Goal: Transaction & Acquisition: Purchase product/service

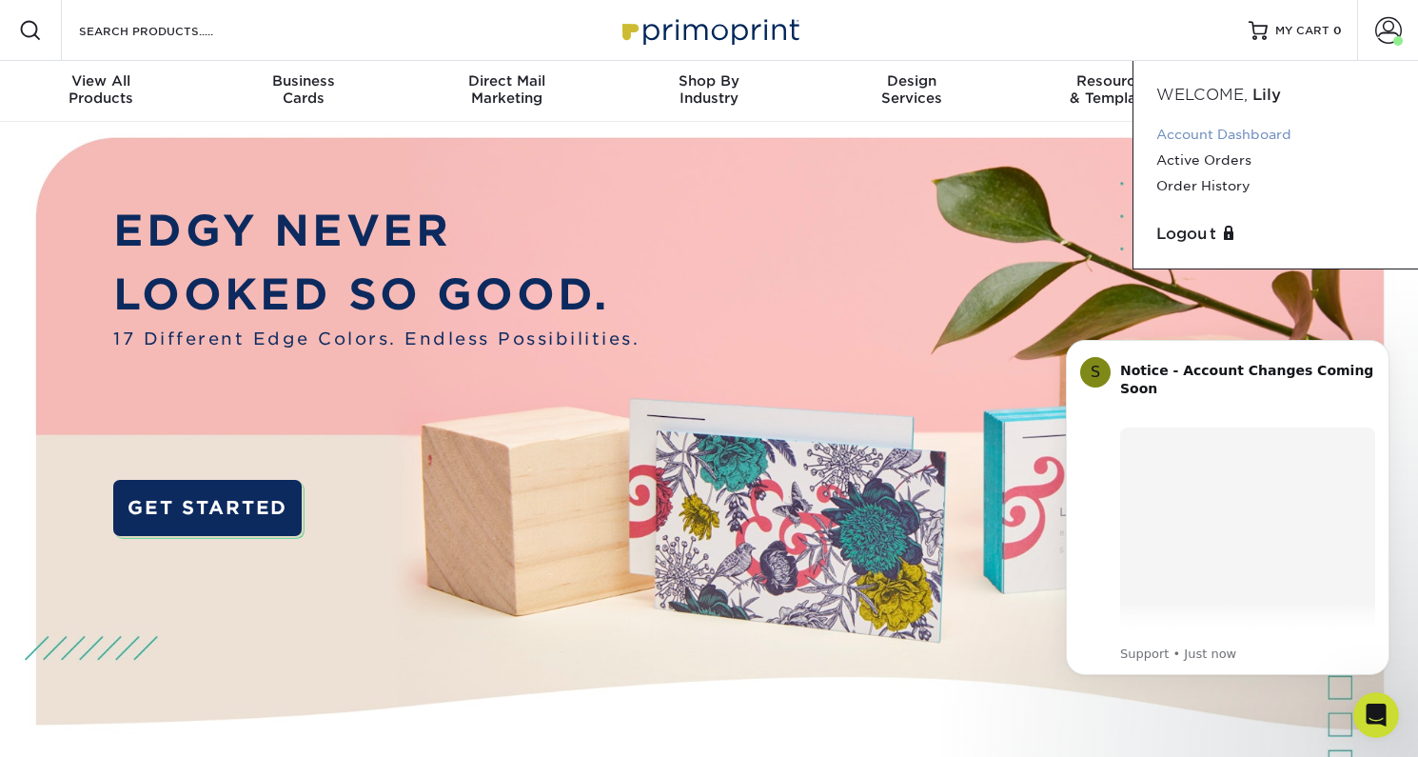
click at [1223, 137] on link "Account Dashboard" at bounding box center [1275, 135] width 239 height 26
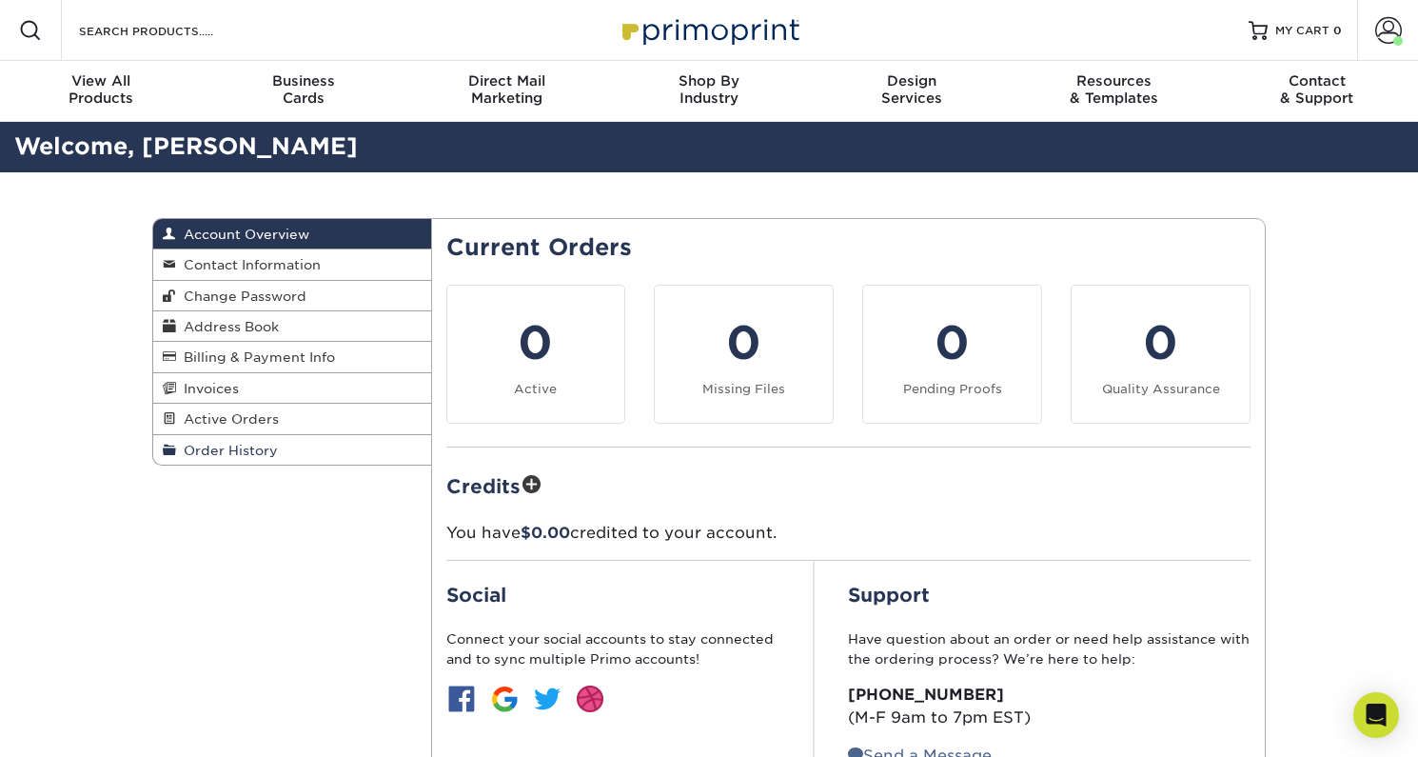
click at [242, 444] on span "Order History" at bounding box center [227, 450] width 102 height 15
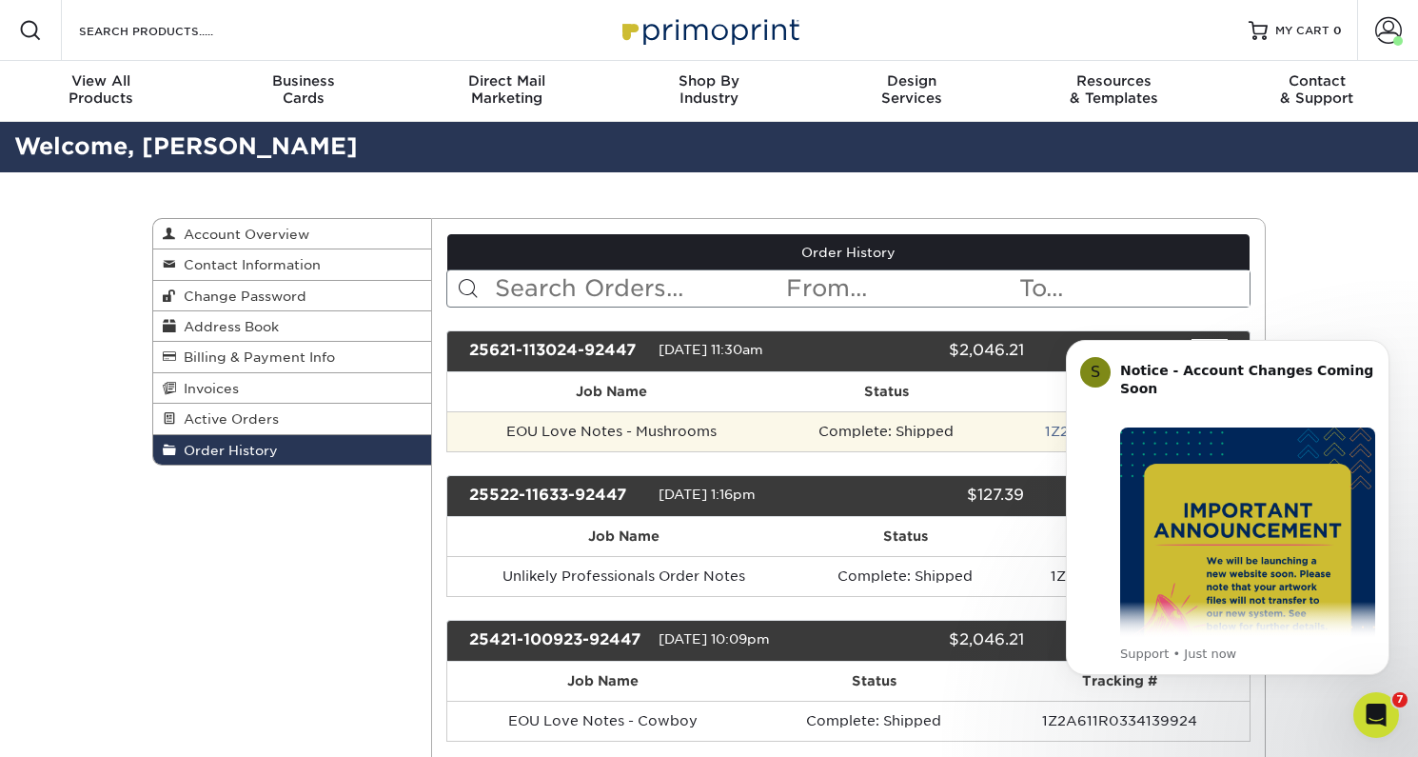
scroll to position [33, 0]
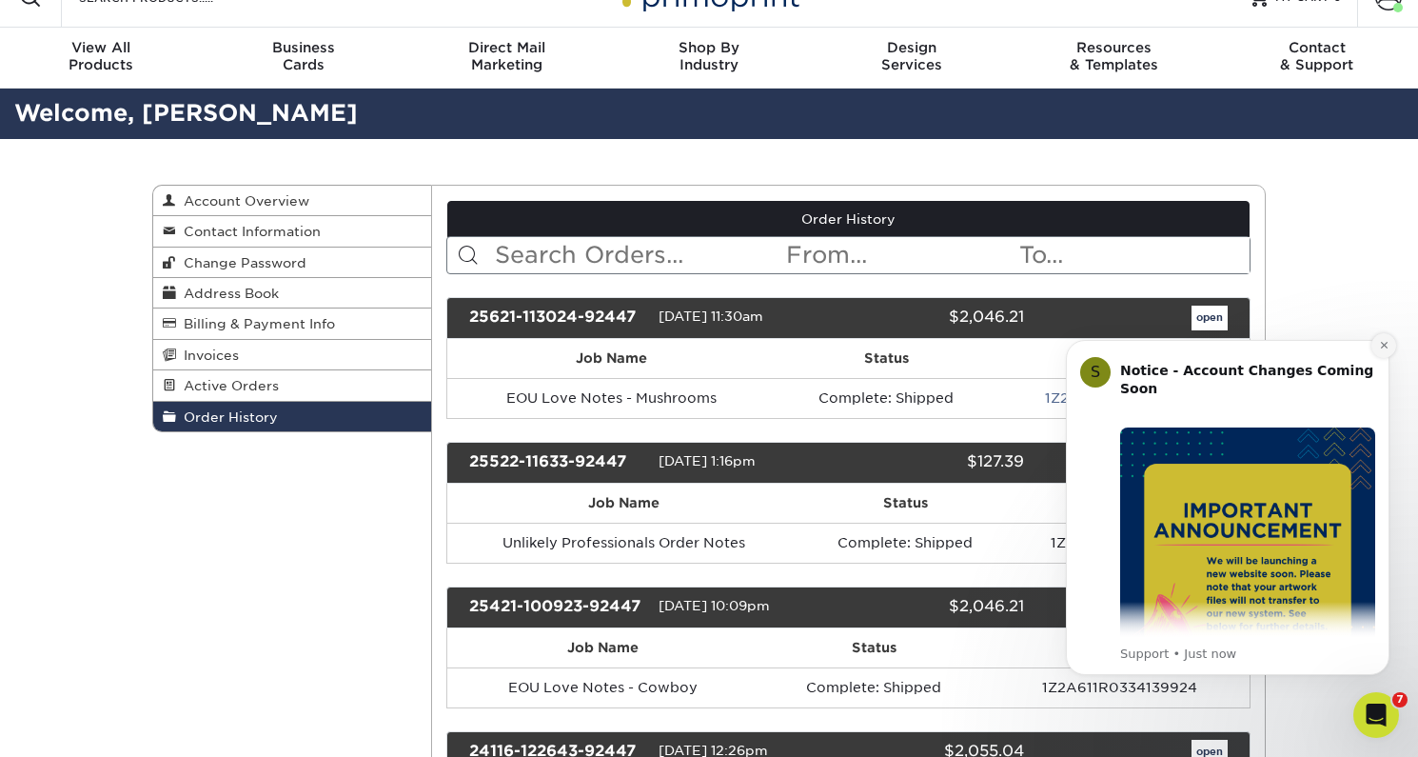
click at [1390, 346] on button "Dismiss notification" at bounding box center [1383, 345] width 25 height 25
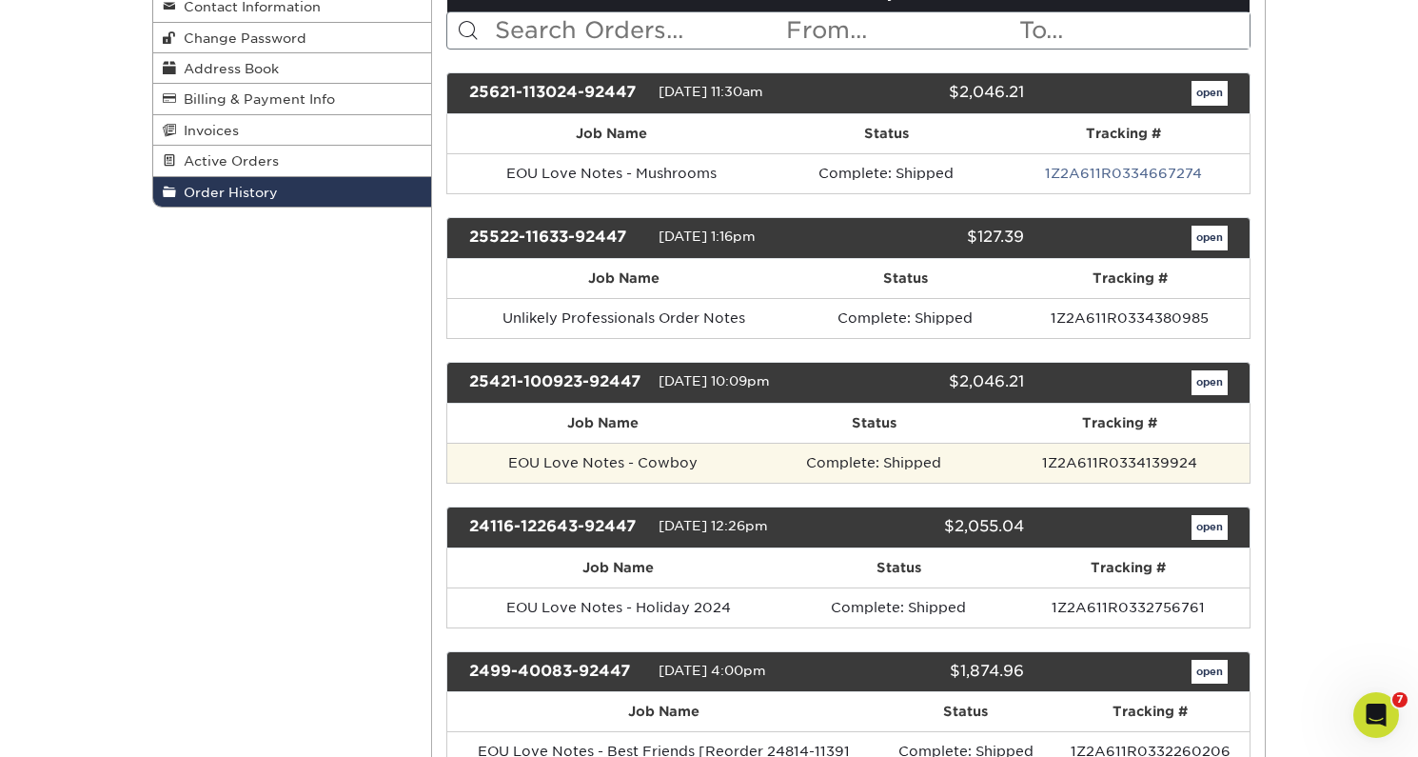
scroll to position [284, 0]
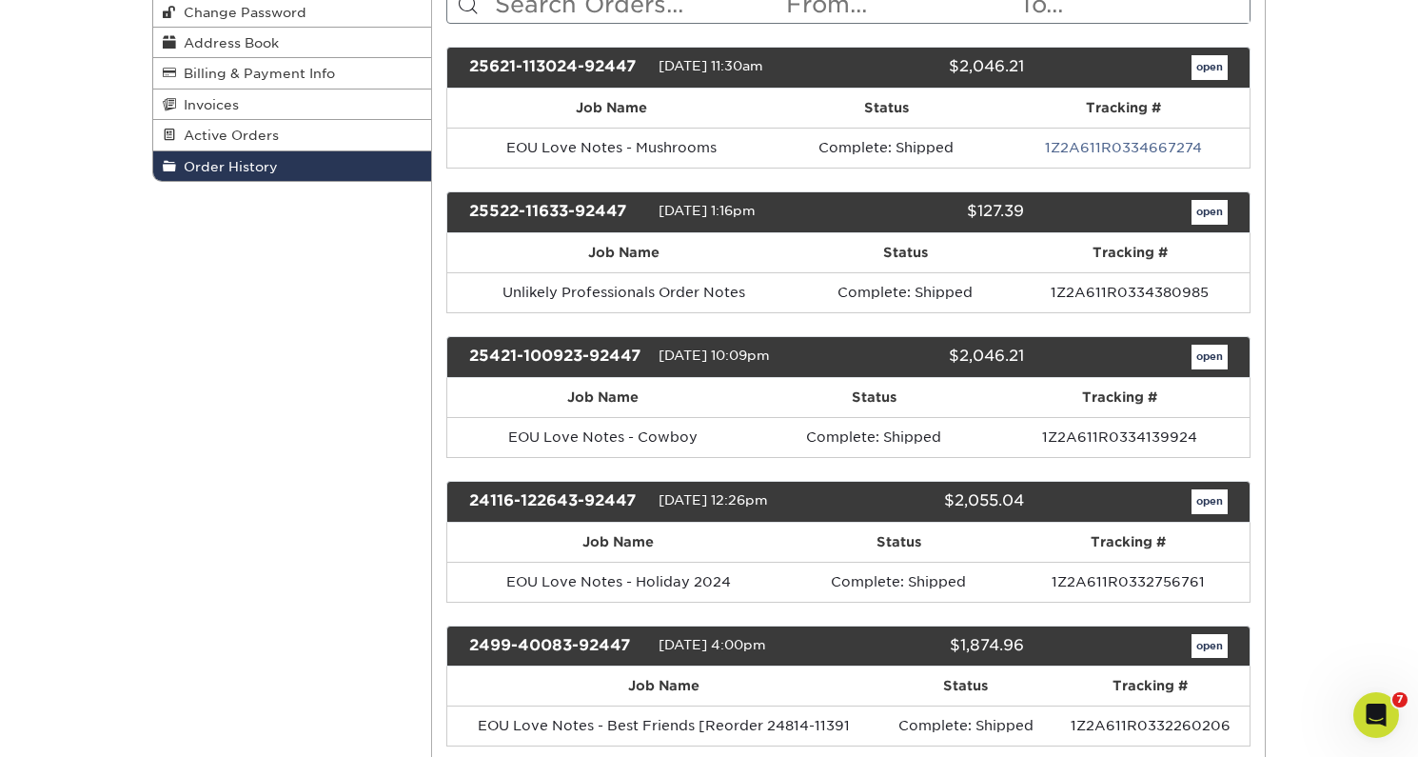
click at [1205, 498] on link "open" at bounding box center [1210, 501] width 36 height 25
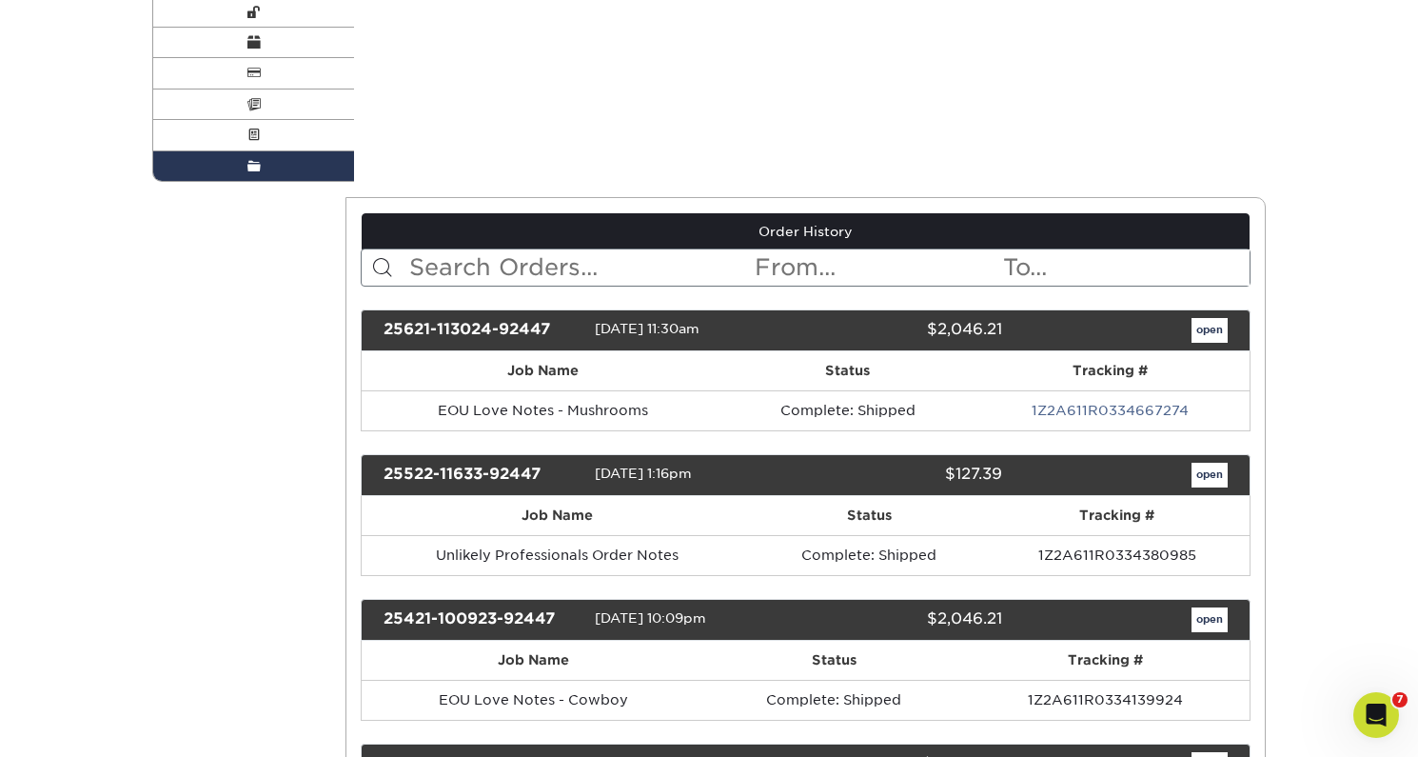
scroll to position [0, 0]
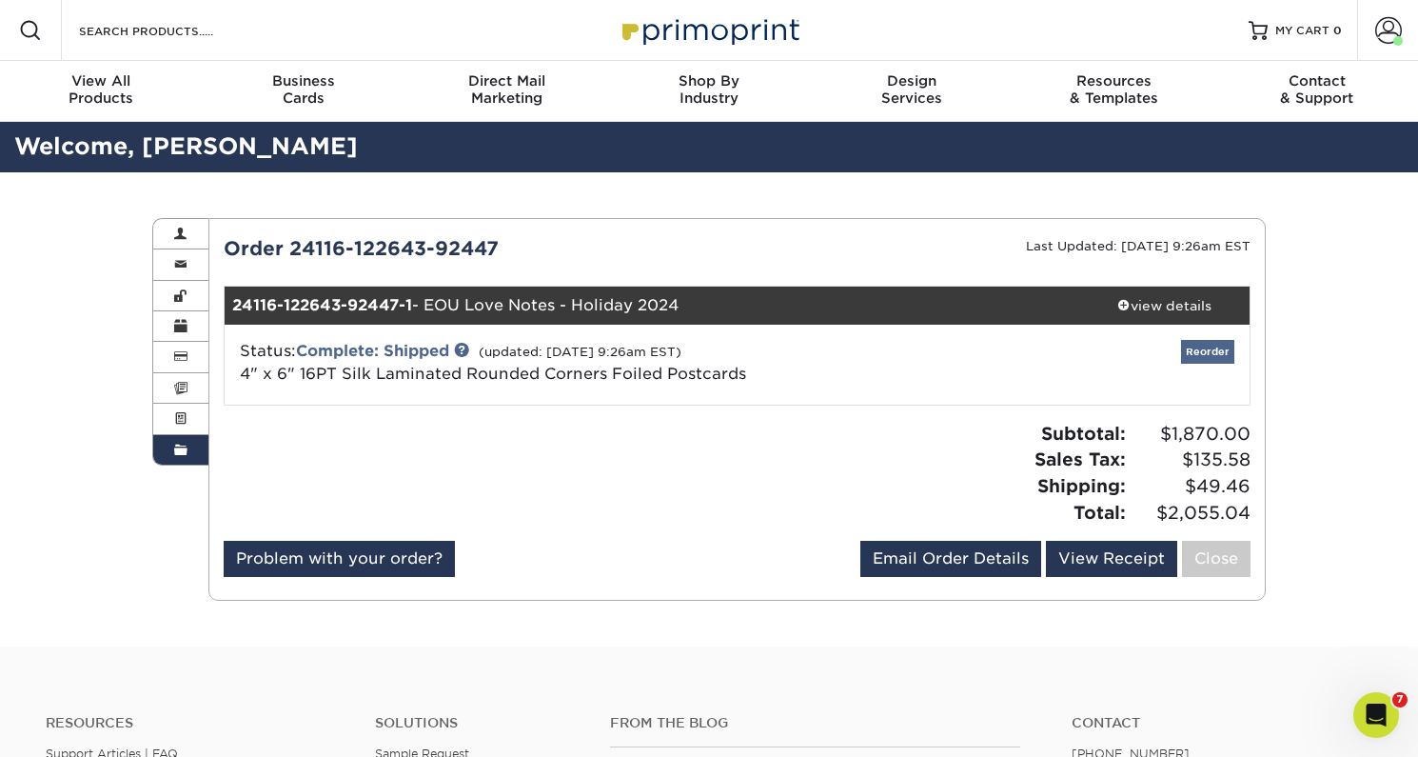
click at [1208, 349] on link "Reorder" at bounding box center [1207, 352] width 53 height 24
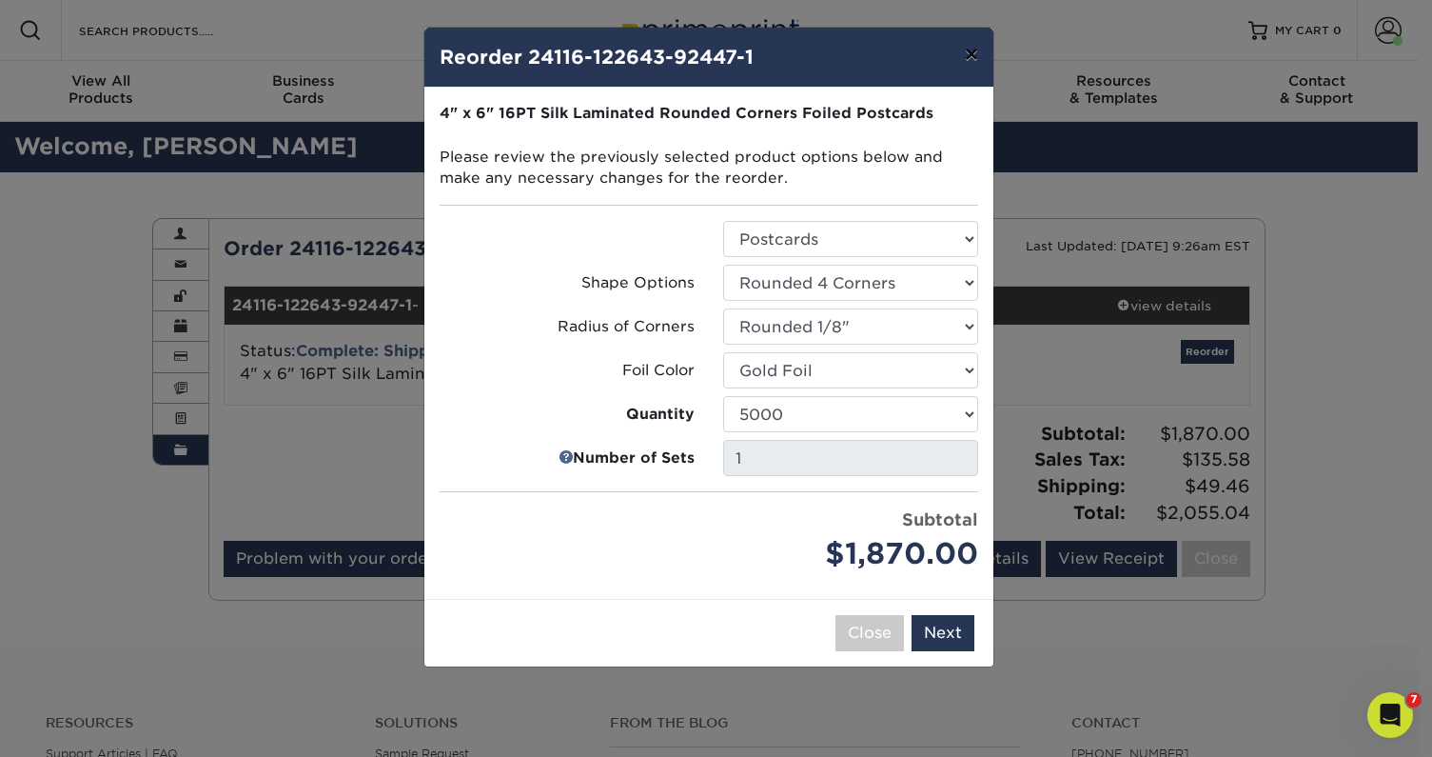
click at [973, 45] on button "×" at bounding box center [972, 54] width 44 height 53
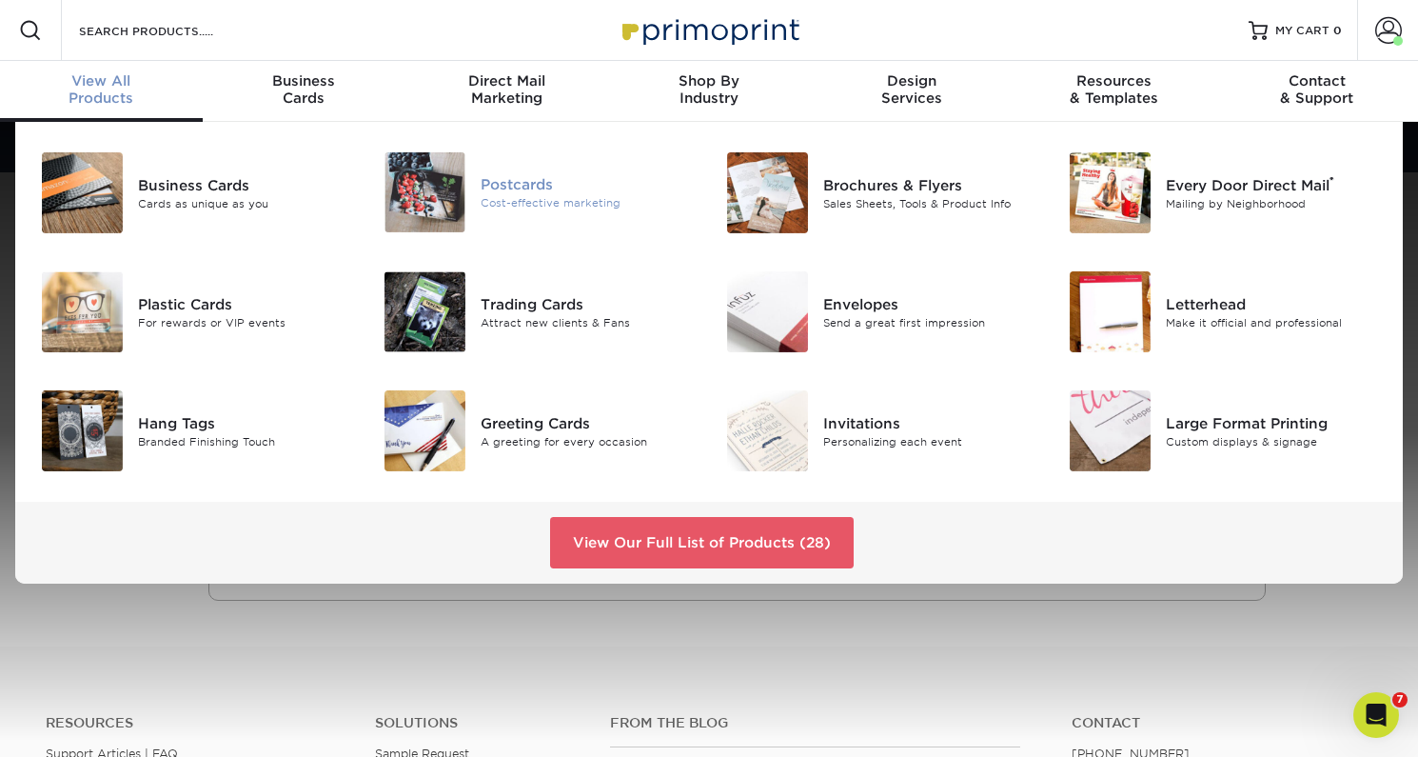
click at [504, 178] on div "Postcards" at bounding box center [588, 184] width 214 height 21
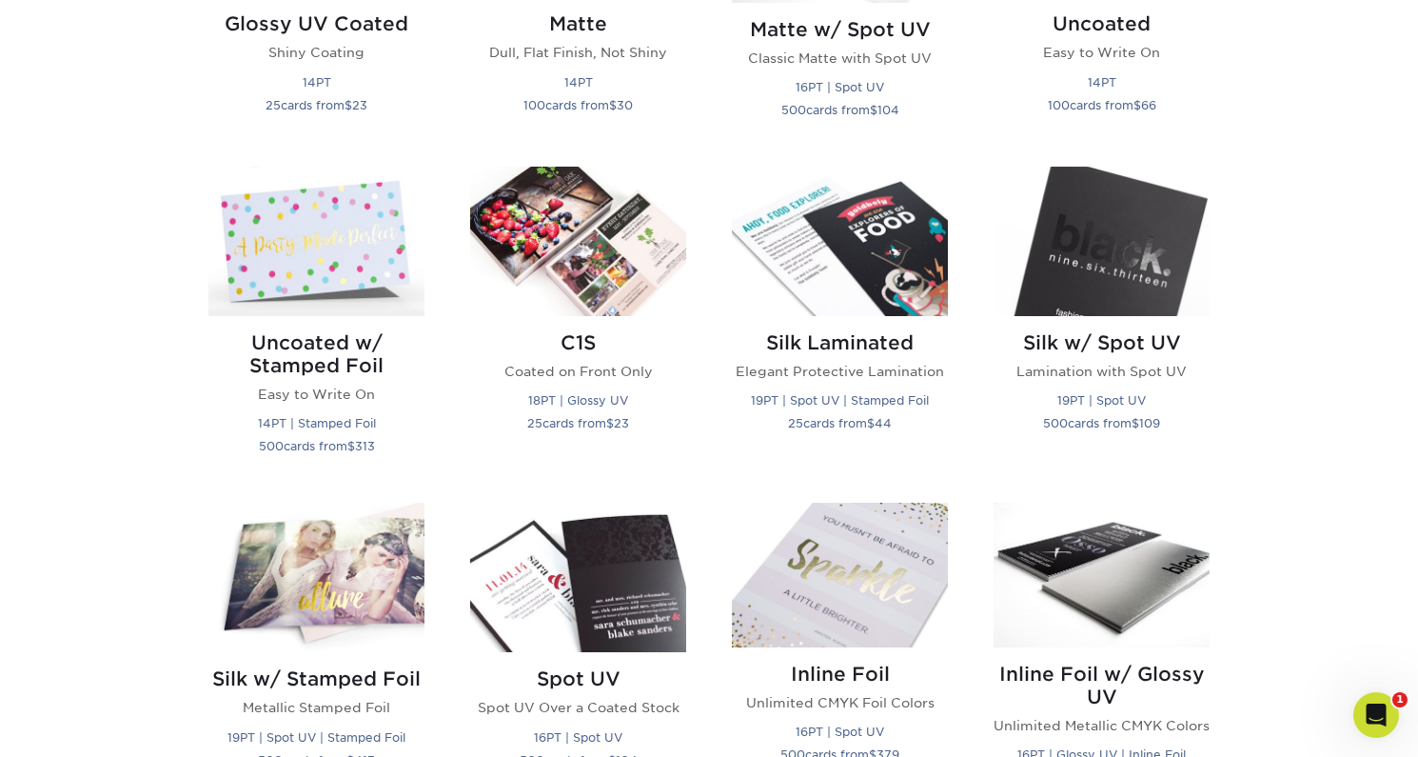
scroll to position [1180, 0]
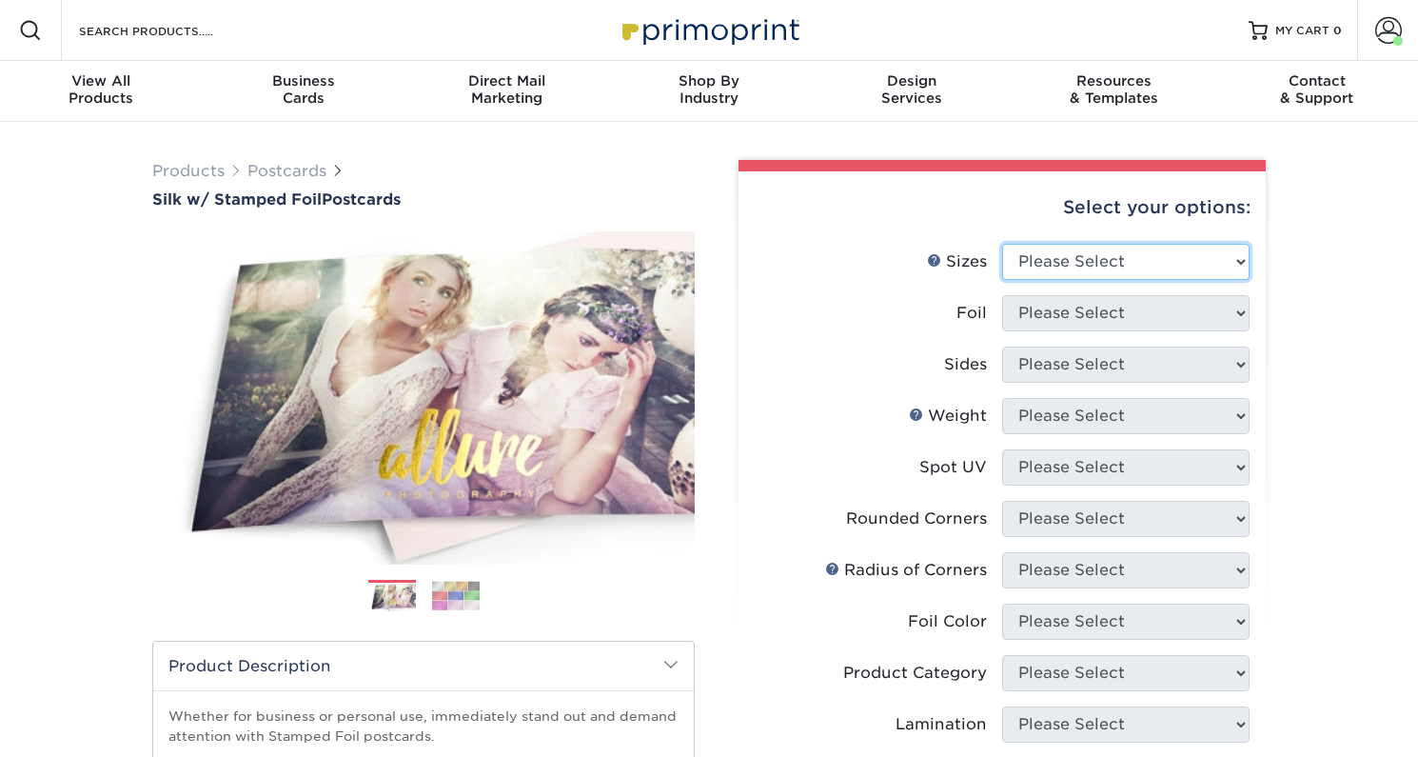
select select "4.00x6.00"
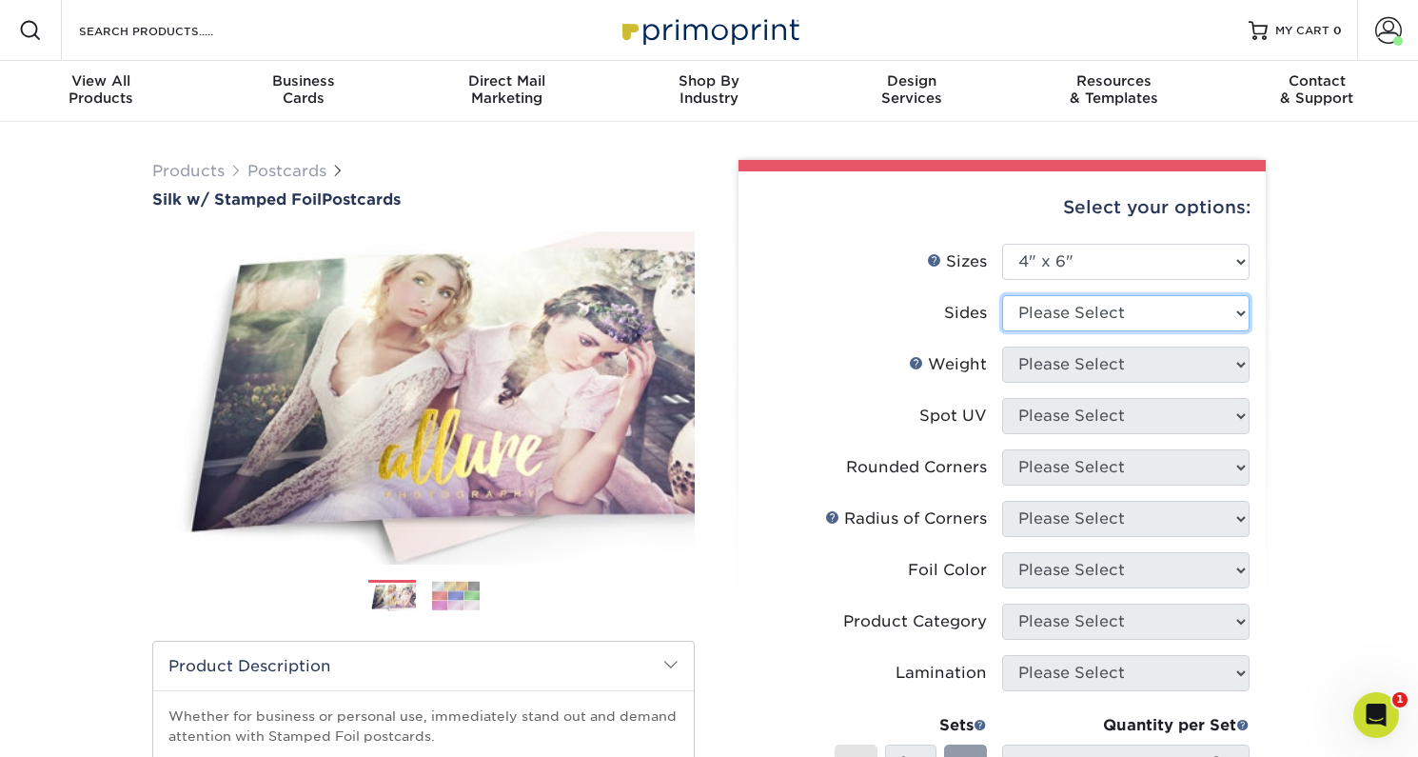
select select "e9e9dfb3-fba1-4d60-972c-fd9ca5904d33"
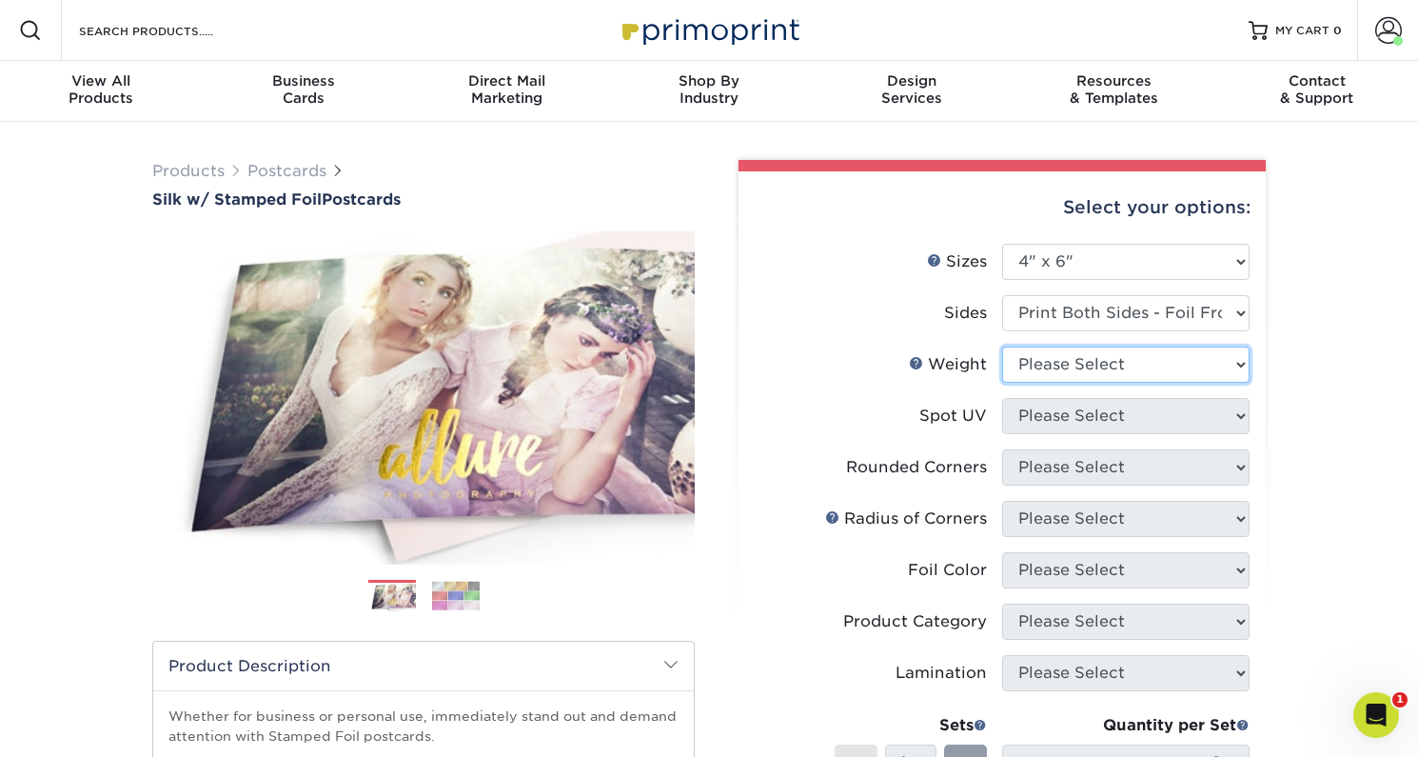
select select "16PT"
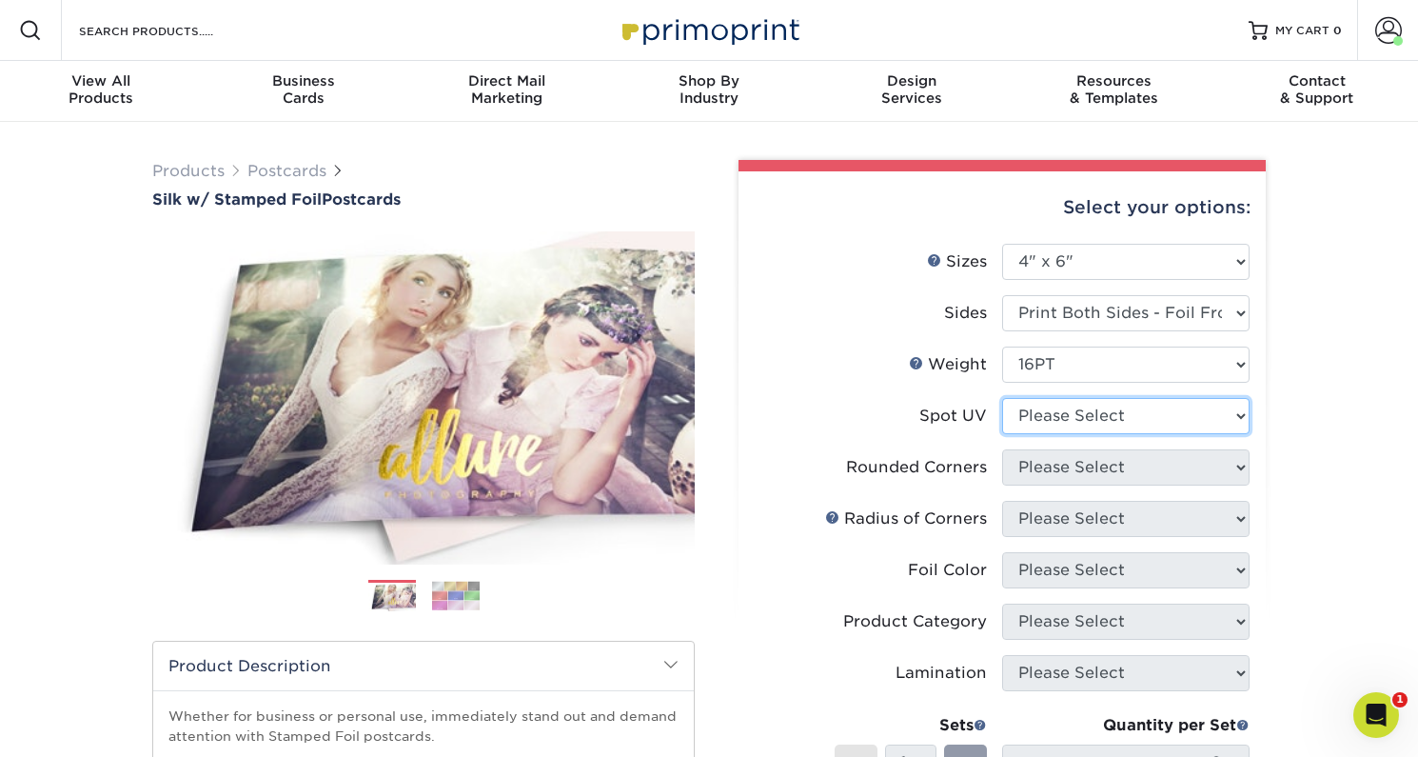
select select "3"
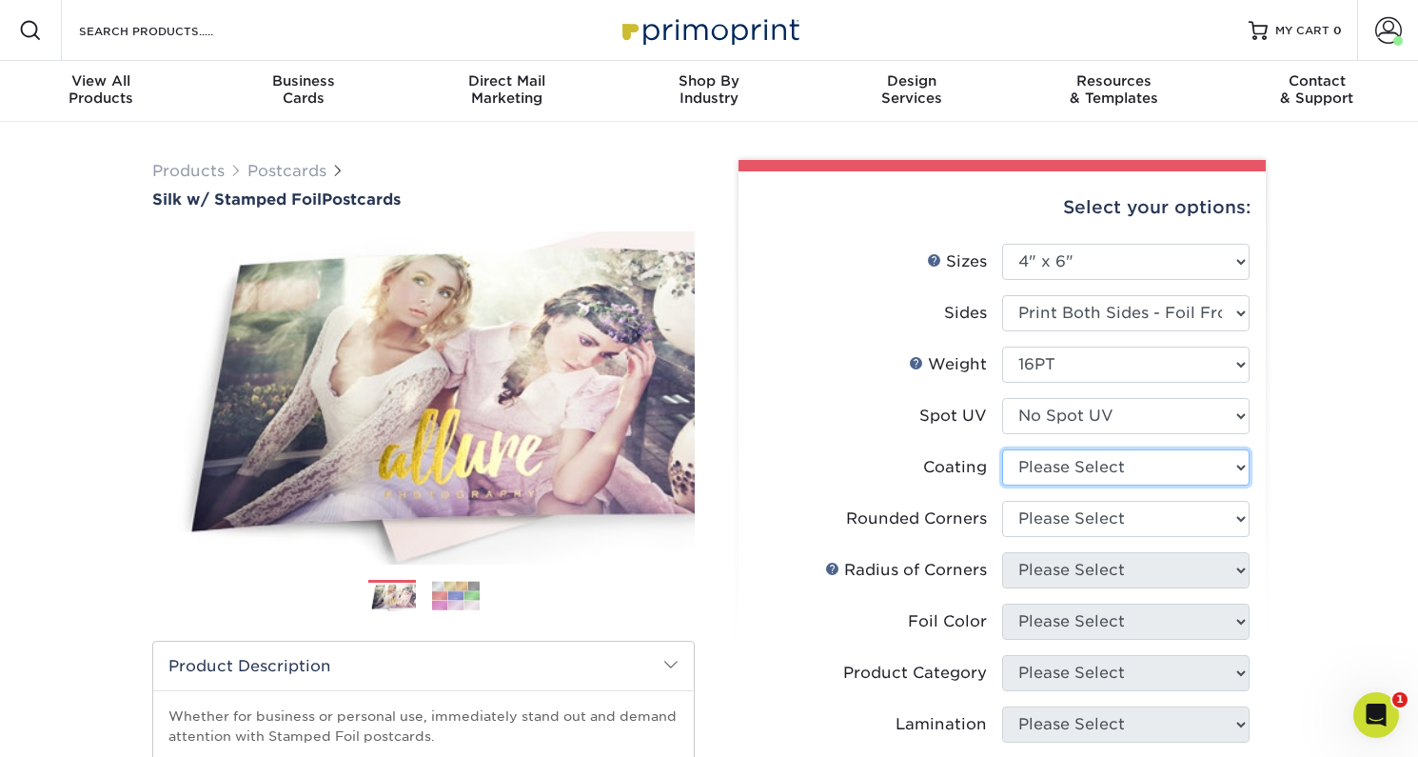
select select "3e7618de-abca-4bda-9f97-8b9129e913d8"
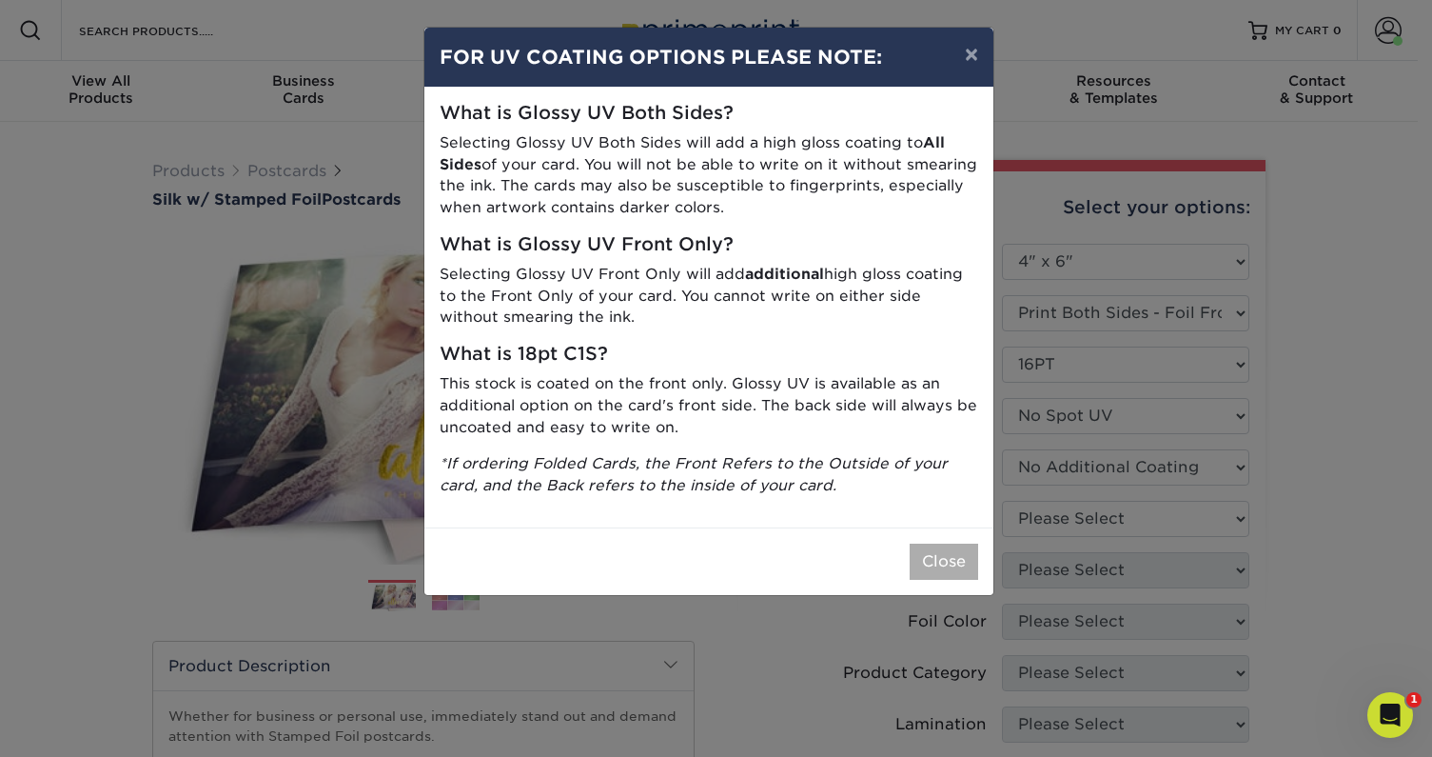
click at [943, 552] on button "Close" at bounding box center [944, 561] width 69 height 36
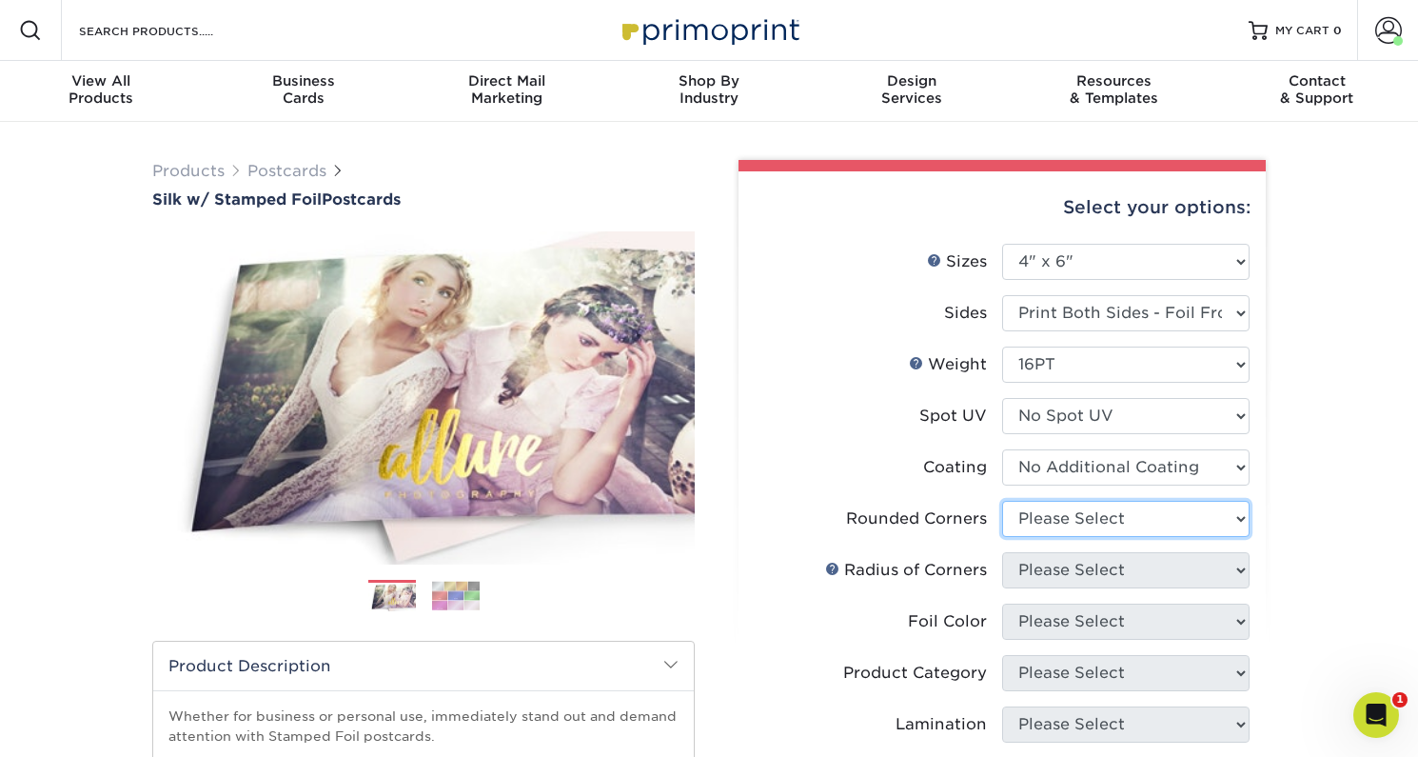
select select "7672df9e-0e0a-464d-8e1f-920c575e4da3"
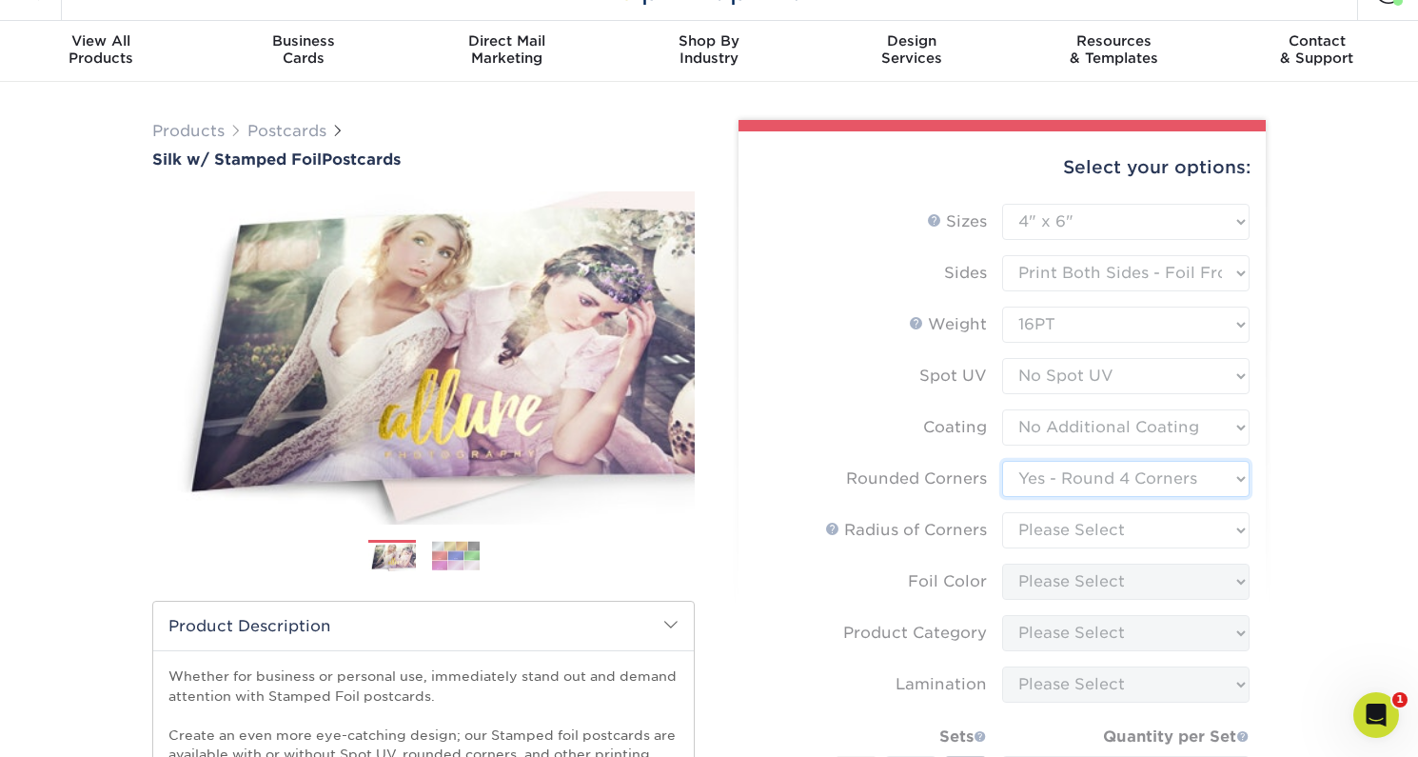
scroll to position [73, 0]
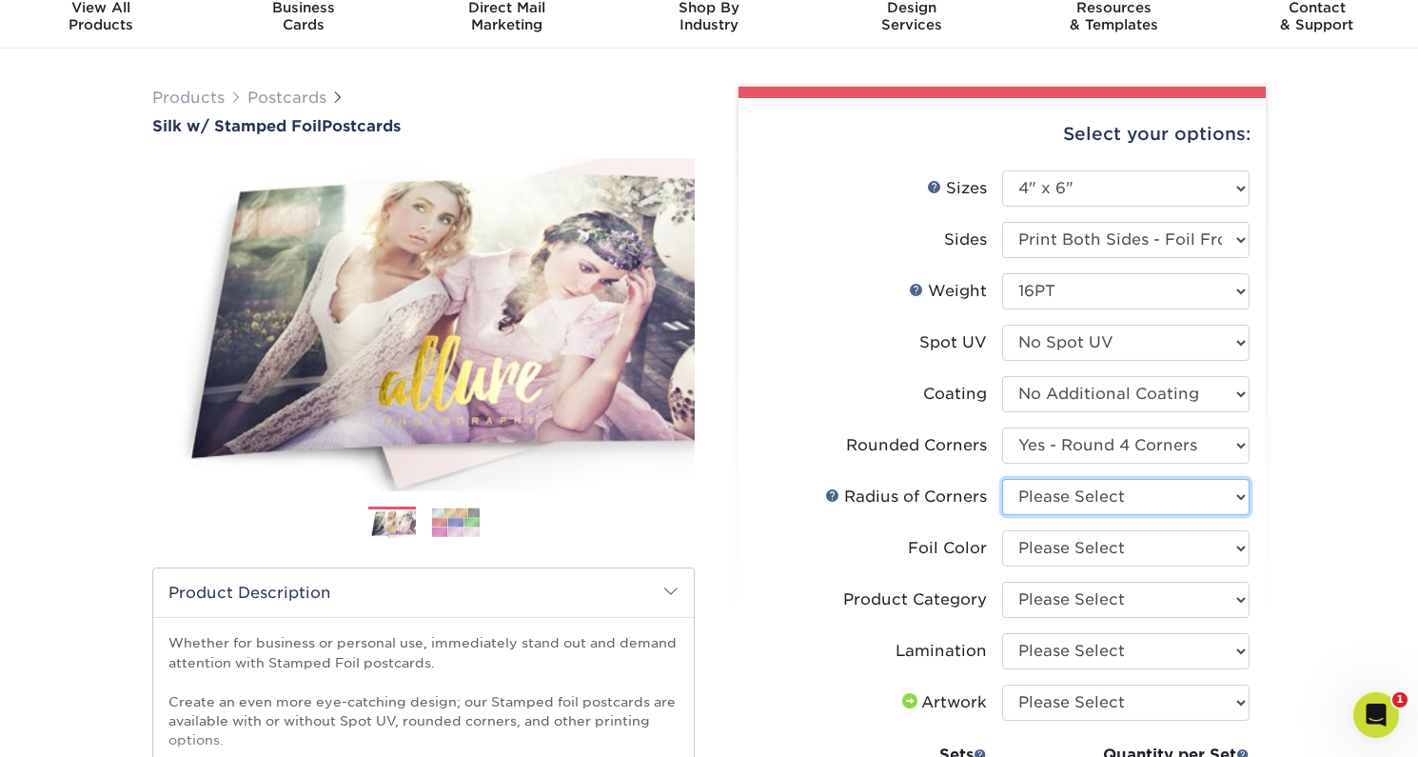
select select "589680c7-ee9a-431b-9d12-d7aeb1386a97"
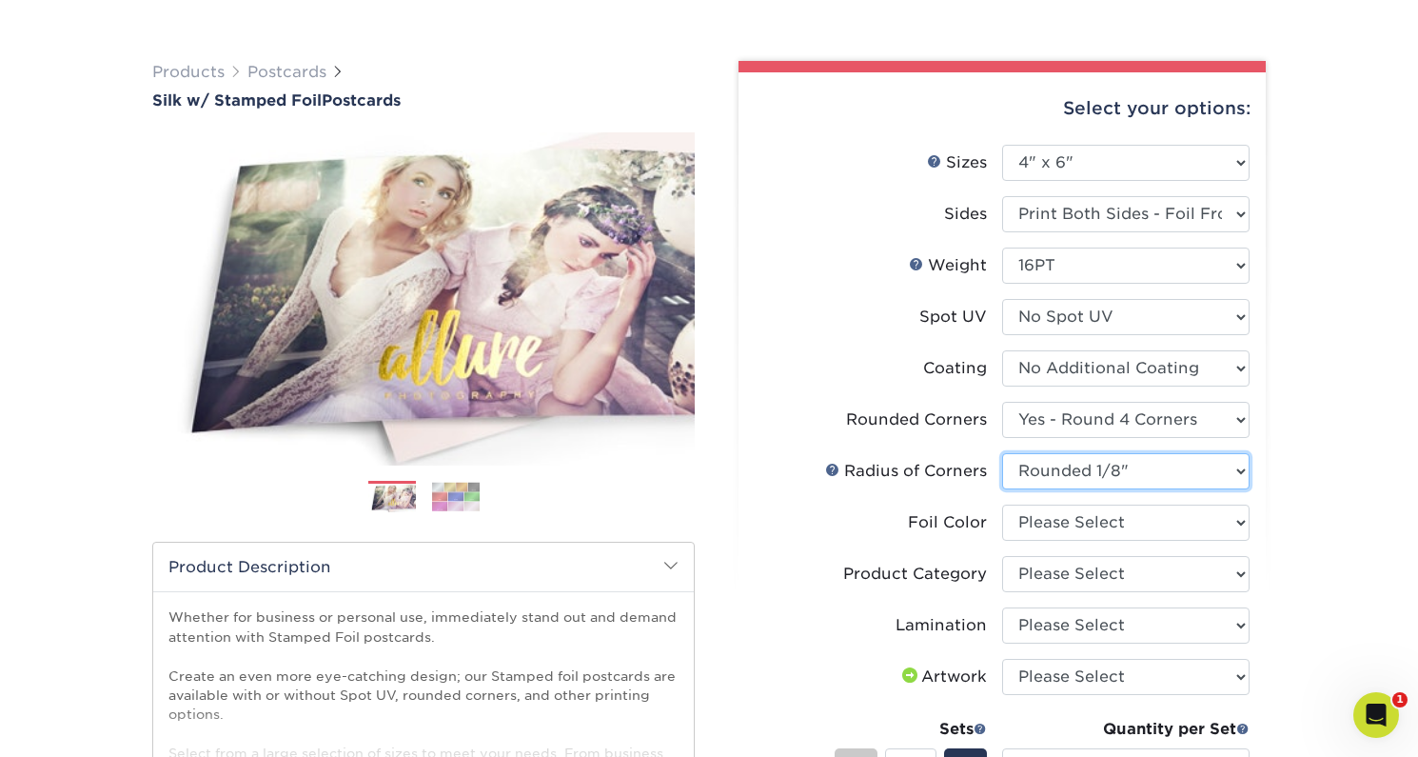
scroll to position [249, 0]
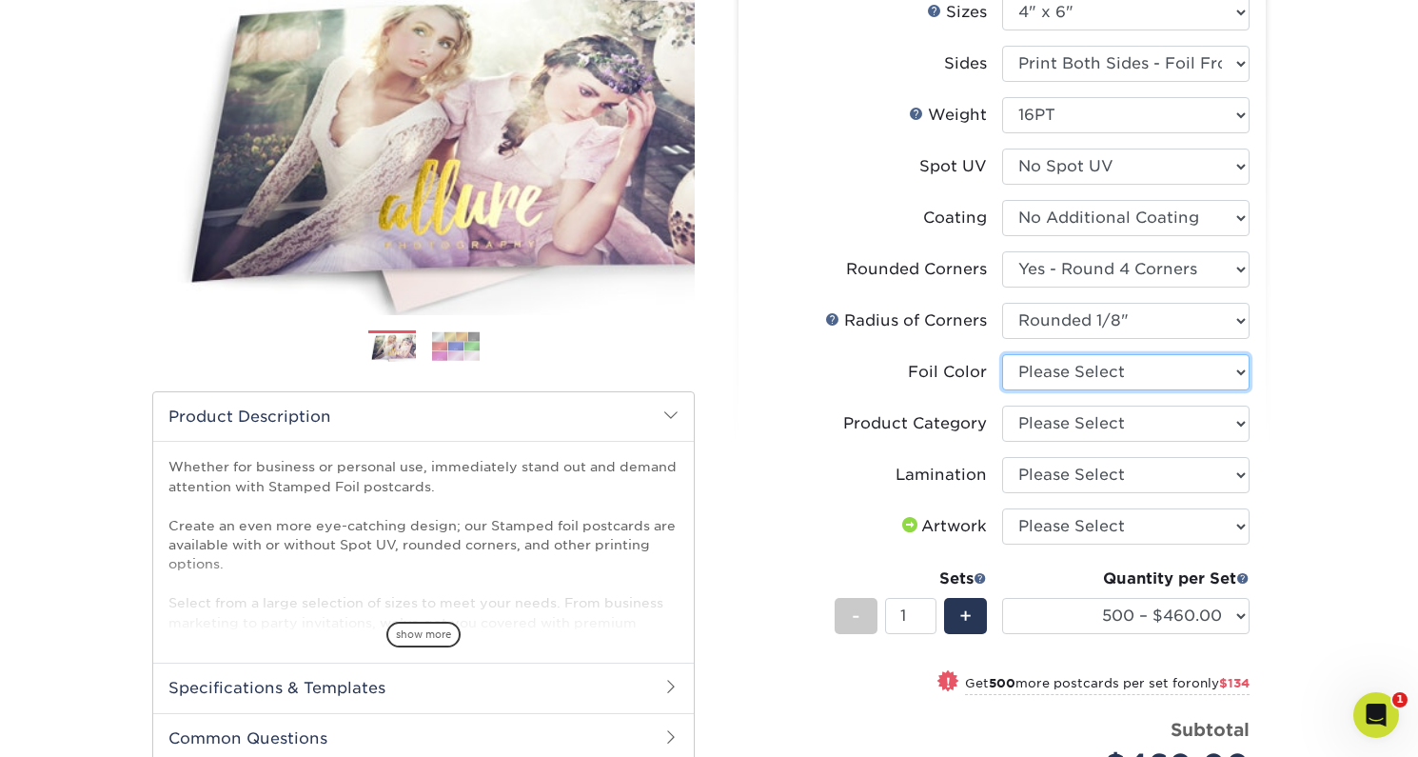
select select "acffa4a5-22f9-4585-ba3f-0adaa54b8c85"
select select "9b7272e0-d6c8-4c3c-8e97-d3a1bcdab858"
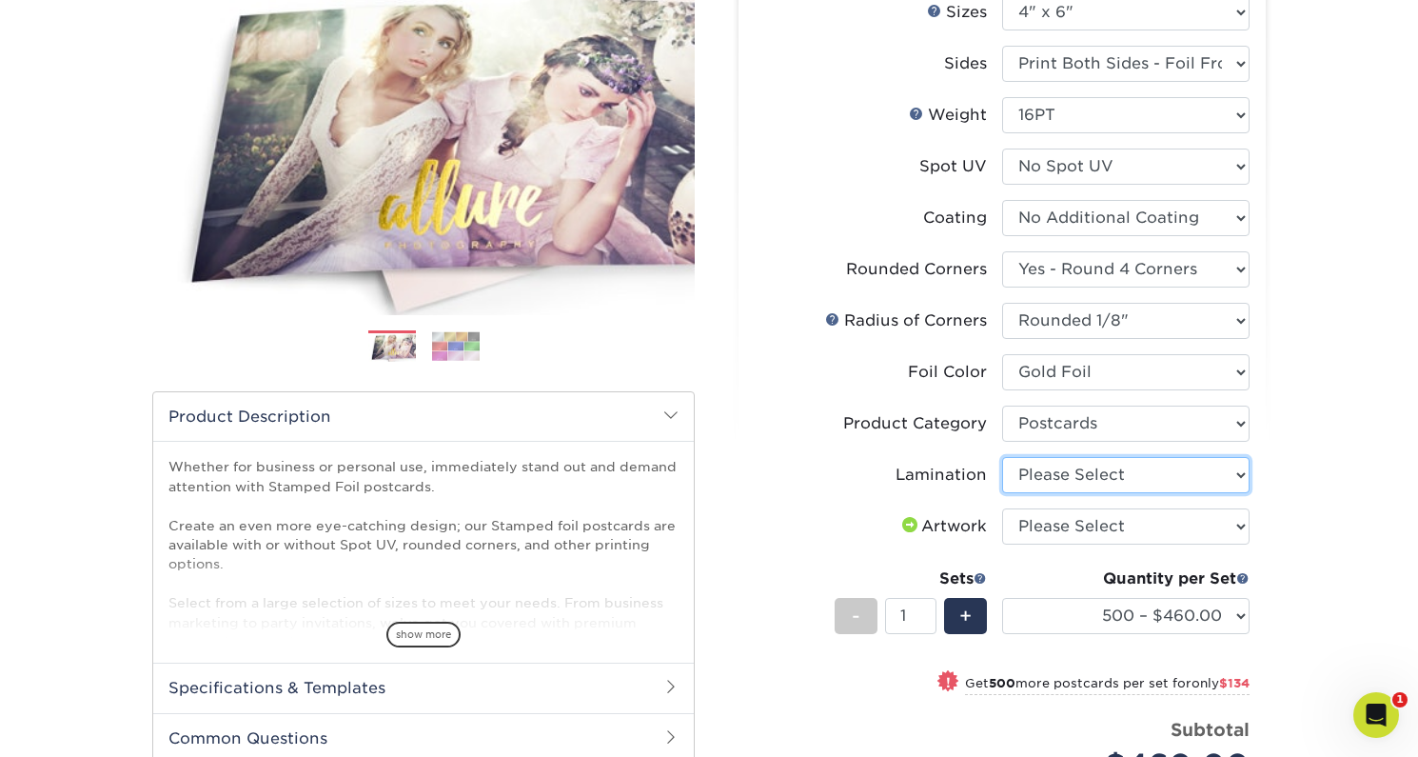
select select "ccacb42f-45f7-42d3-bbd3-7c8421cf37f0"
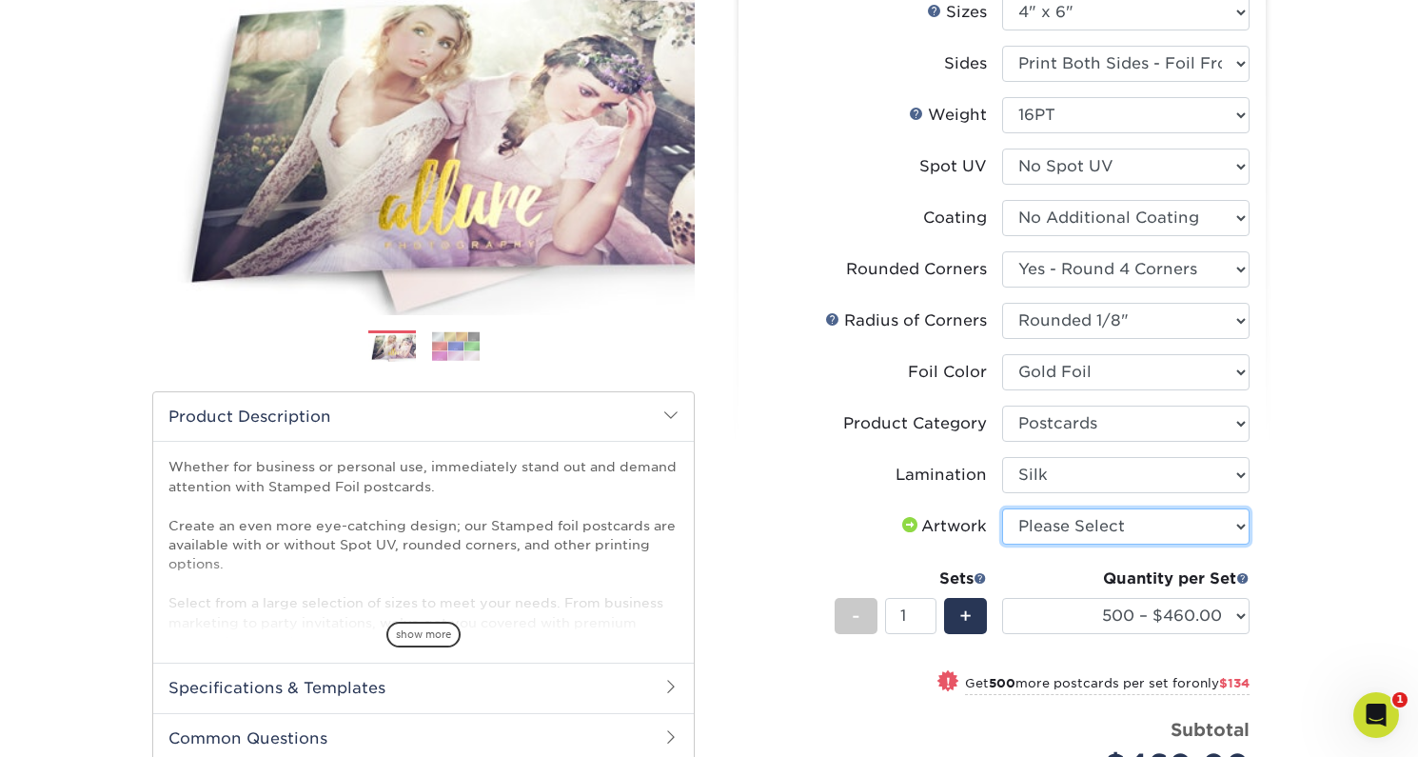
select select "upload"
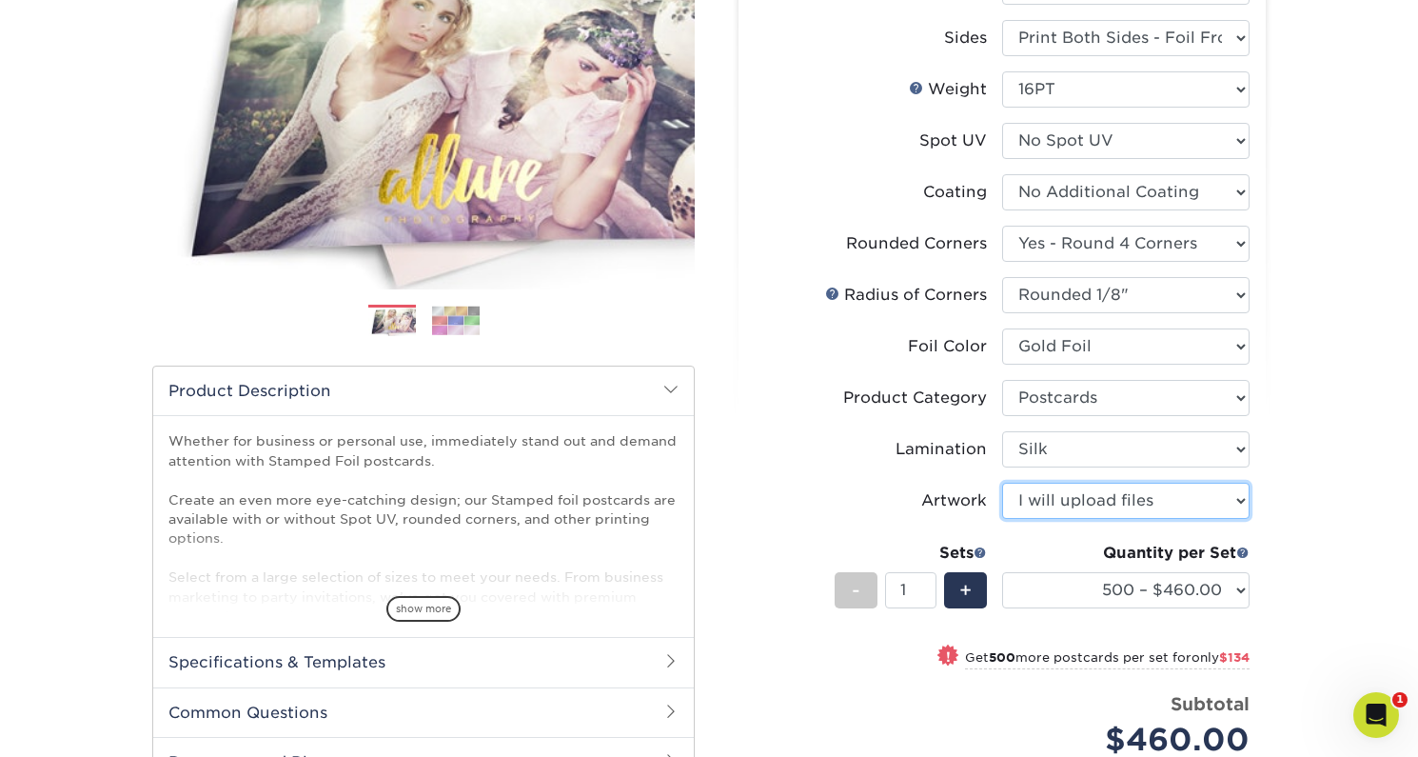
scroll to position [313, 0]
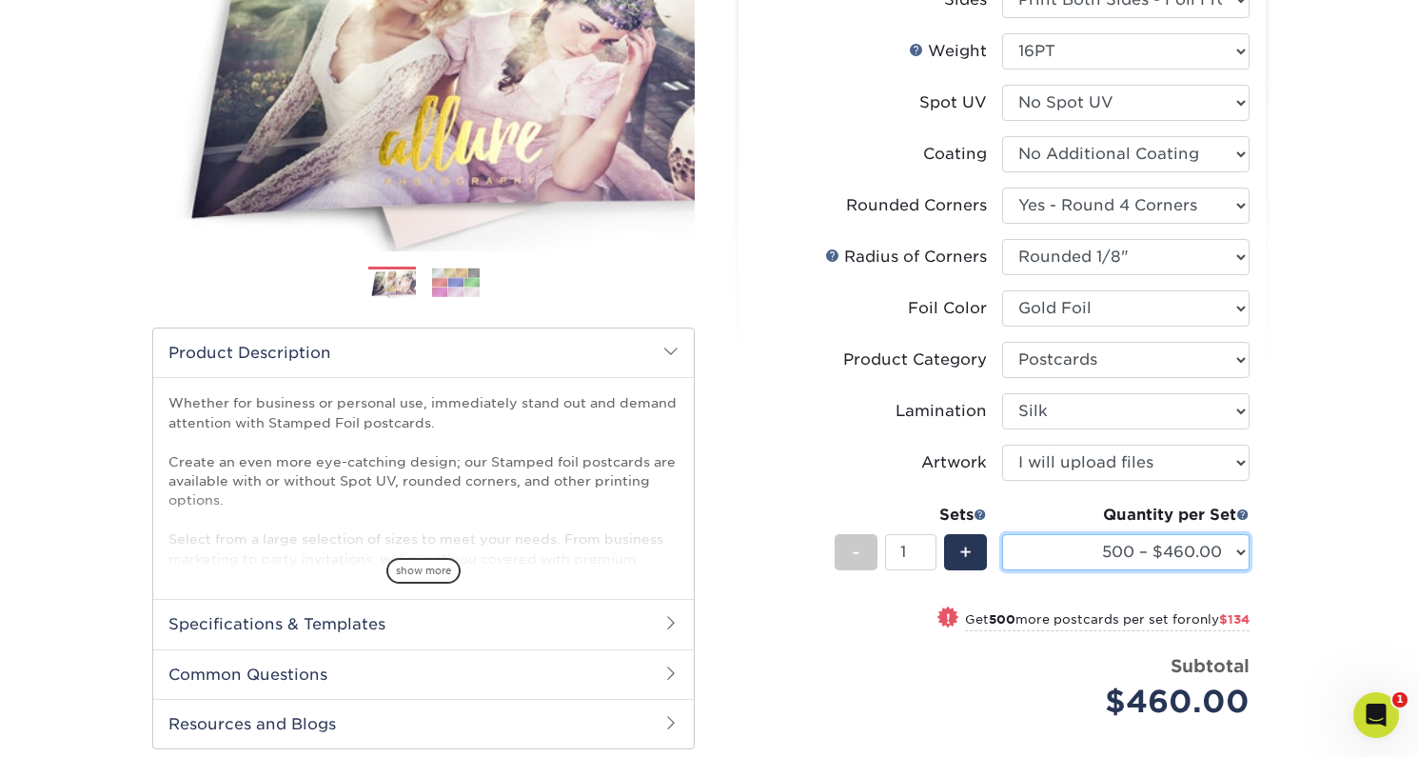
select select "5000 – $1870.00"
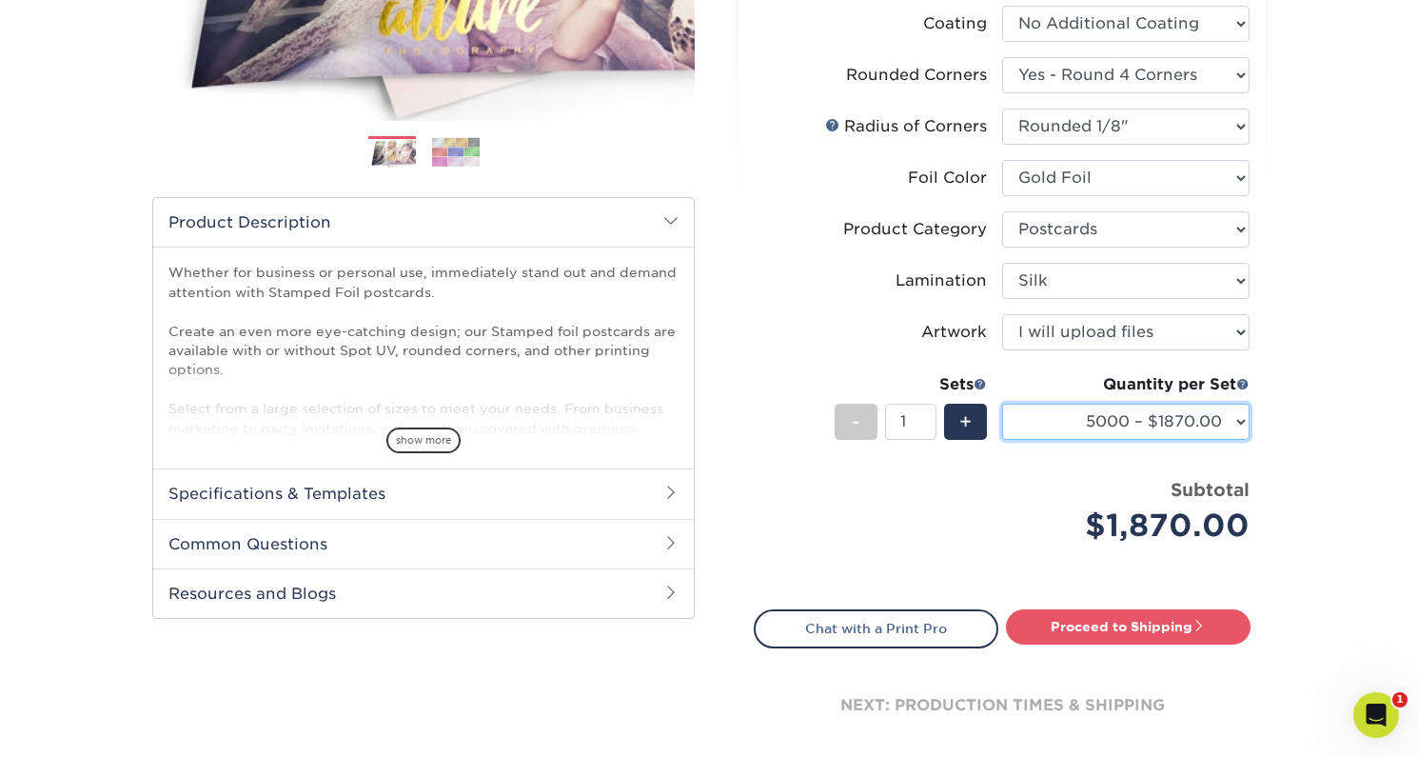
scroll to position [469, 0]
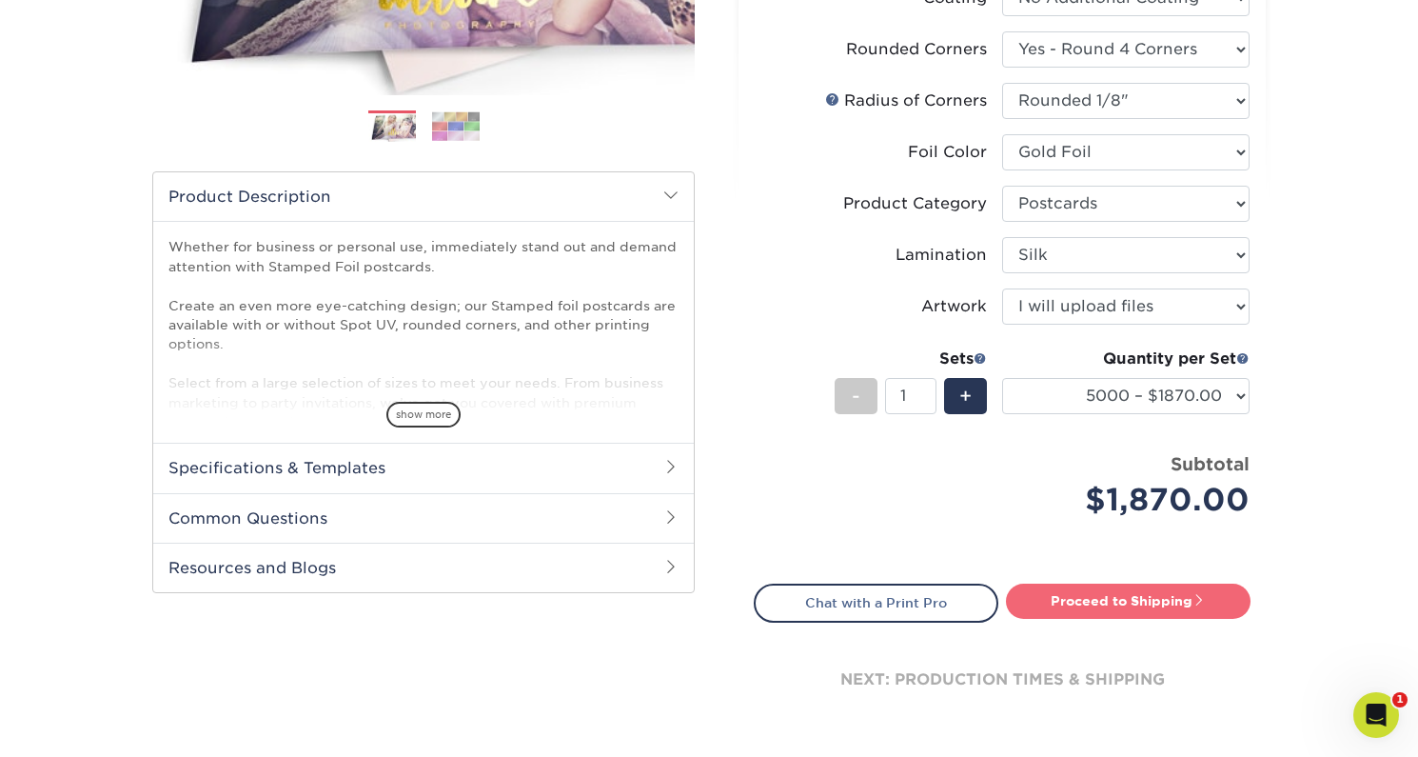
click at [1139, 608] on link "Proceed to Shipping" at bounding box center [1128, 600] width 245 height 34
type input "Set 1"
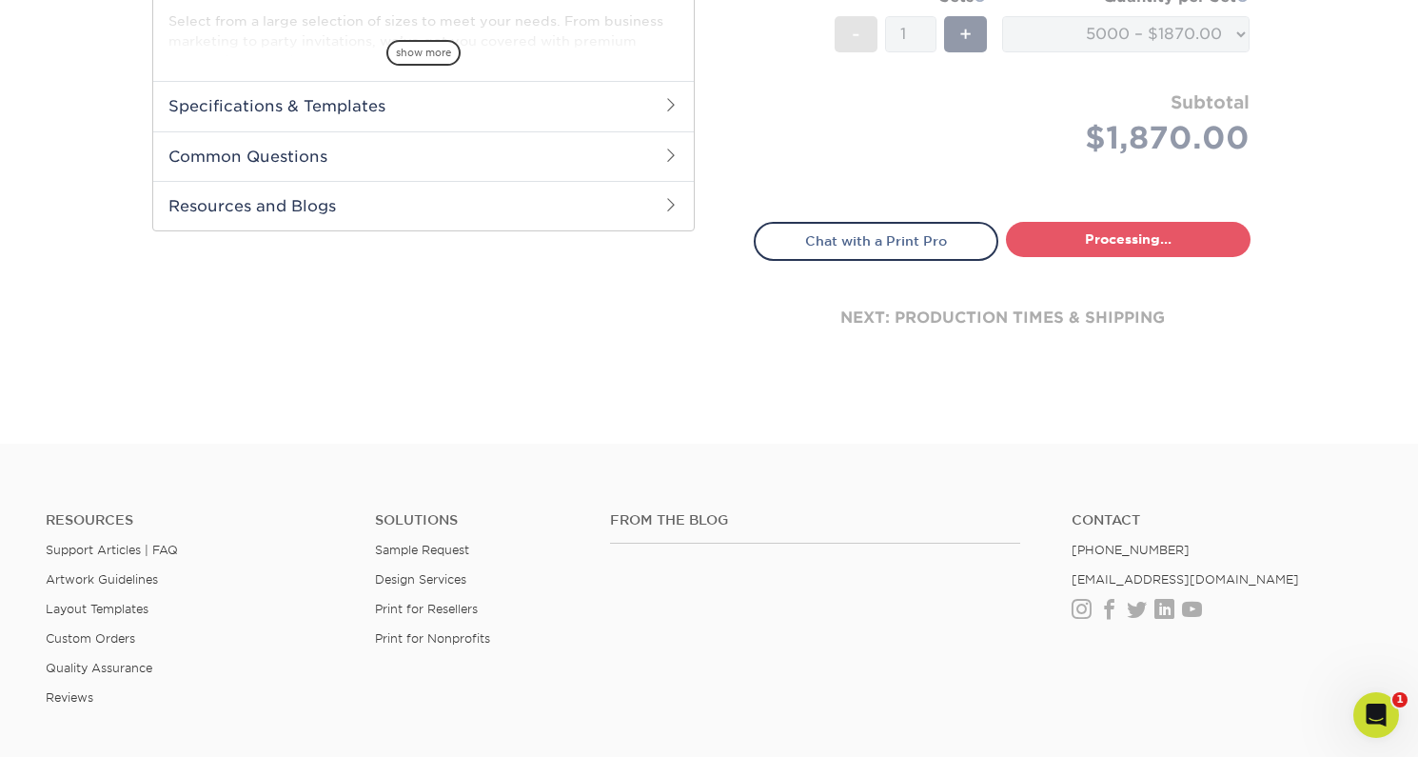
select select "a5903f1c-5cdc-4cbf-937e-cf71fbf207c8"
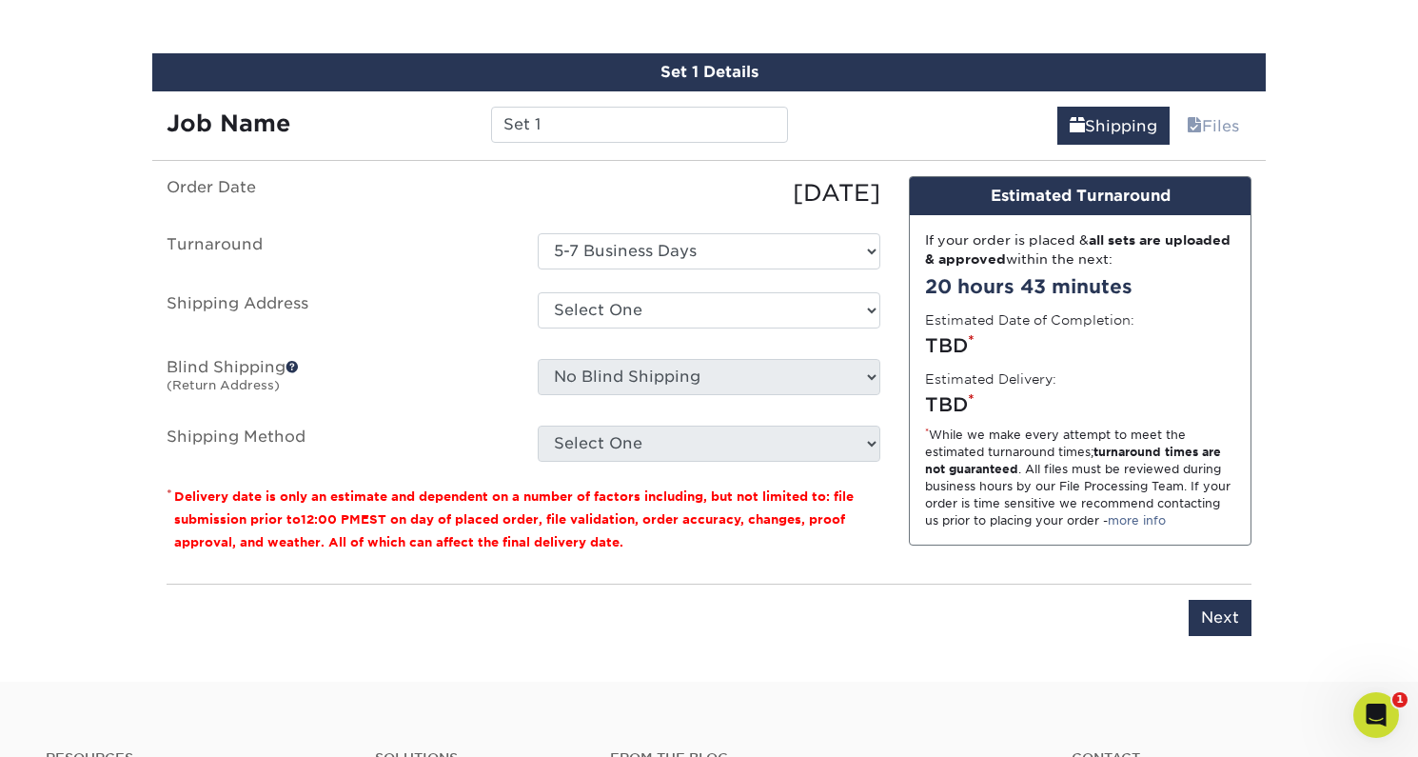
scroll to position [1103, 0]
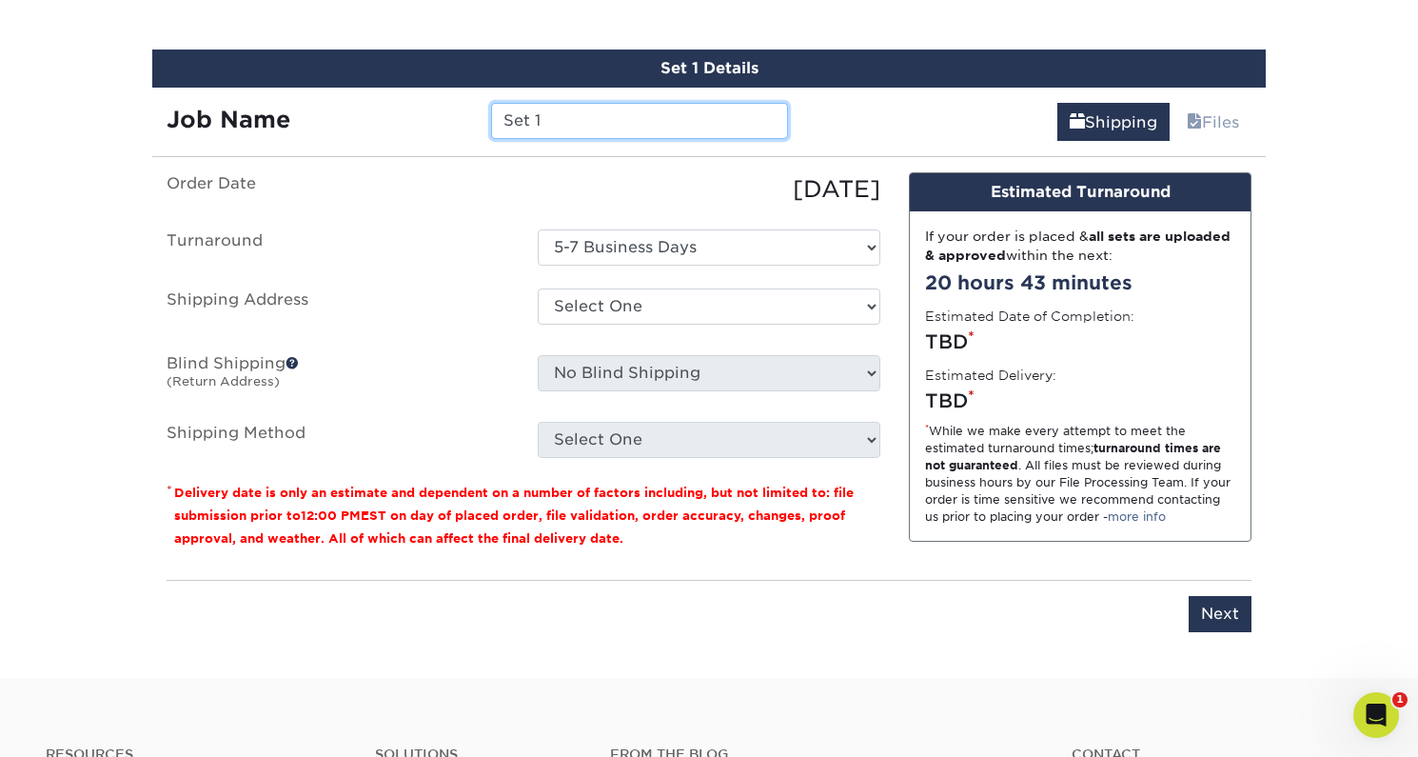
drag, startPoint x: 610, startPoint y: 116, endPoint x: 439, endPoint y: 108, distance: 171.5
click at [439, 108] on div "Job Name Set 1" at bounding box center [477, 121] width 650 height 36
type input "EOU Order Notes - Holiday 2025"
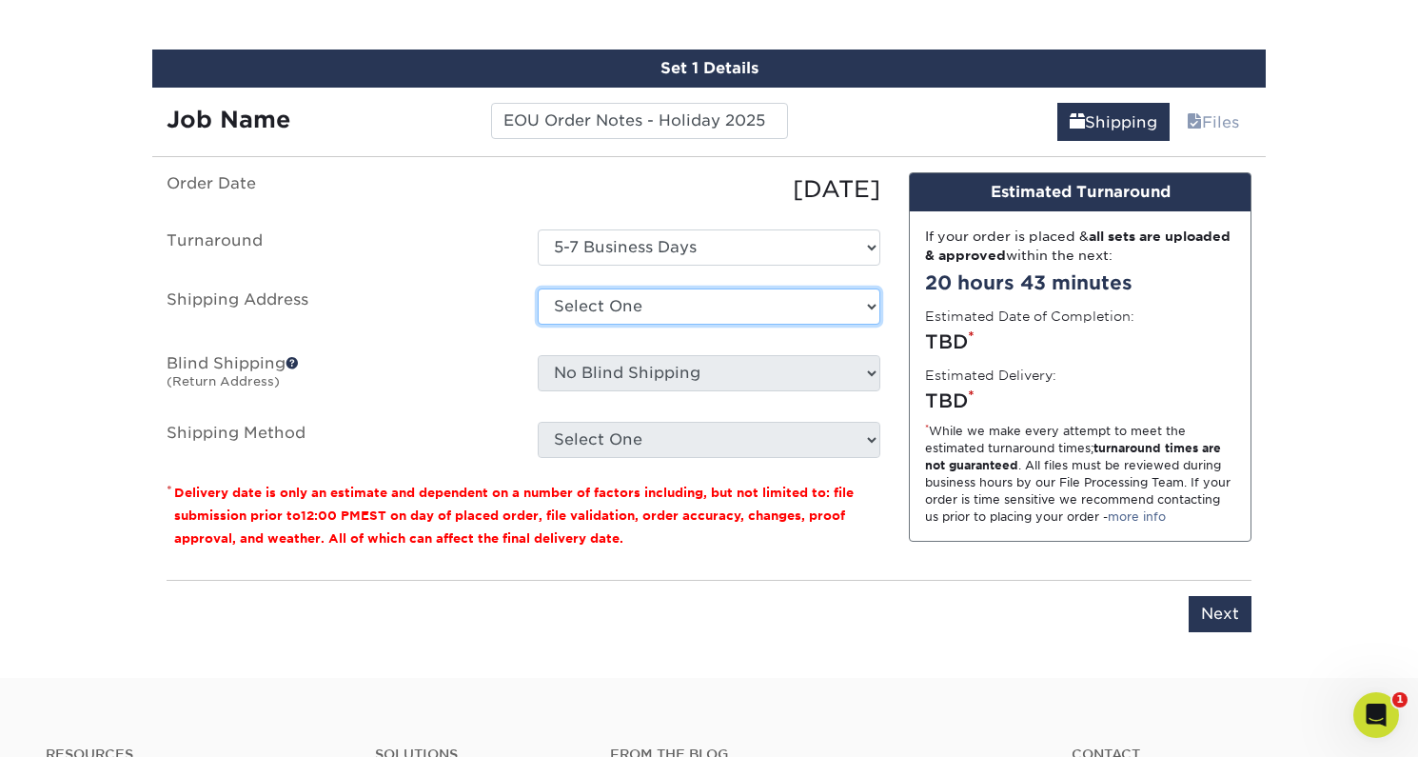
select select "226783"
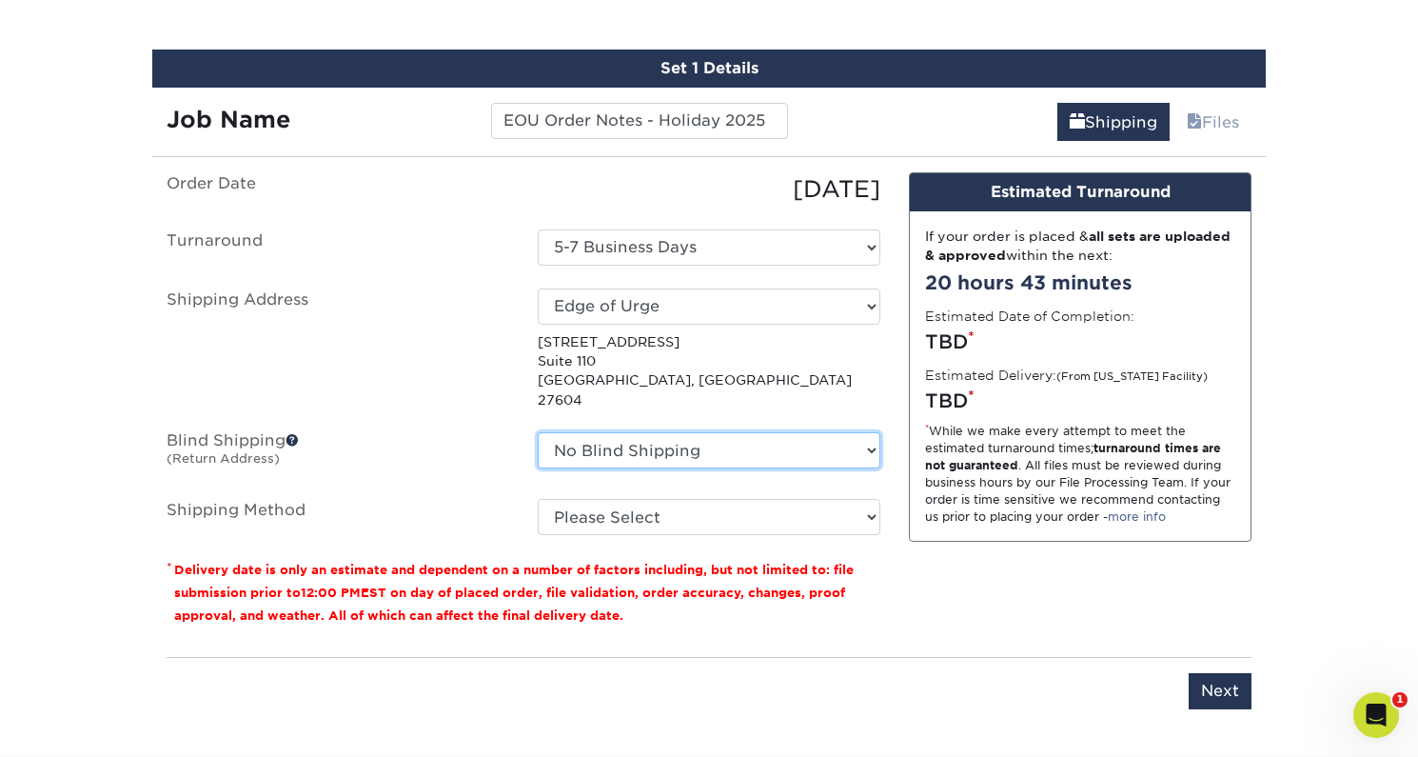
select select "226783"
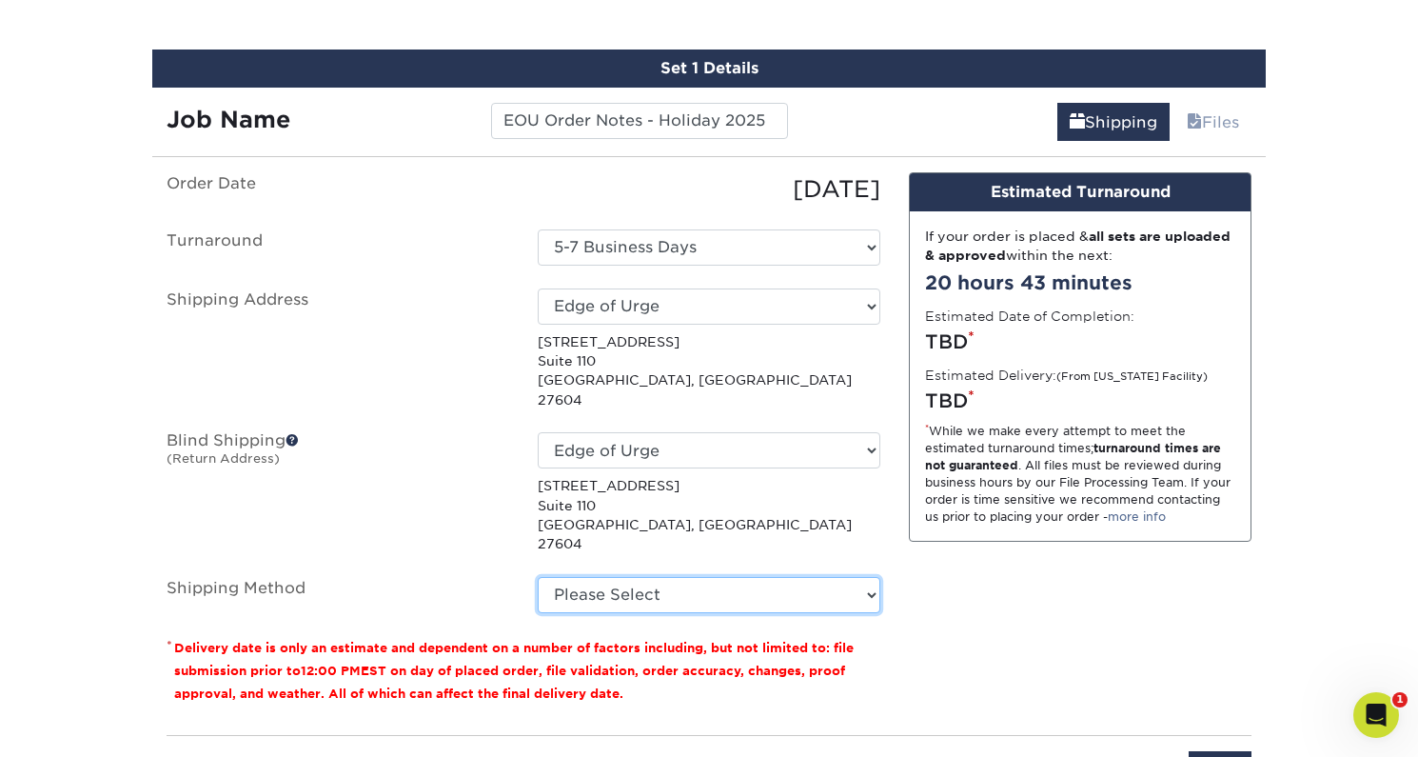
select select "03"
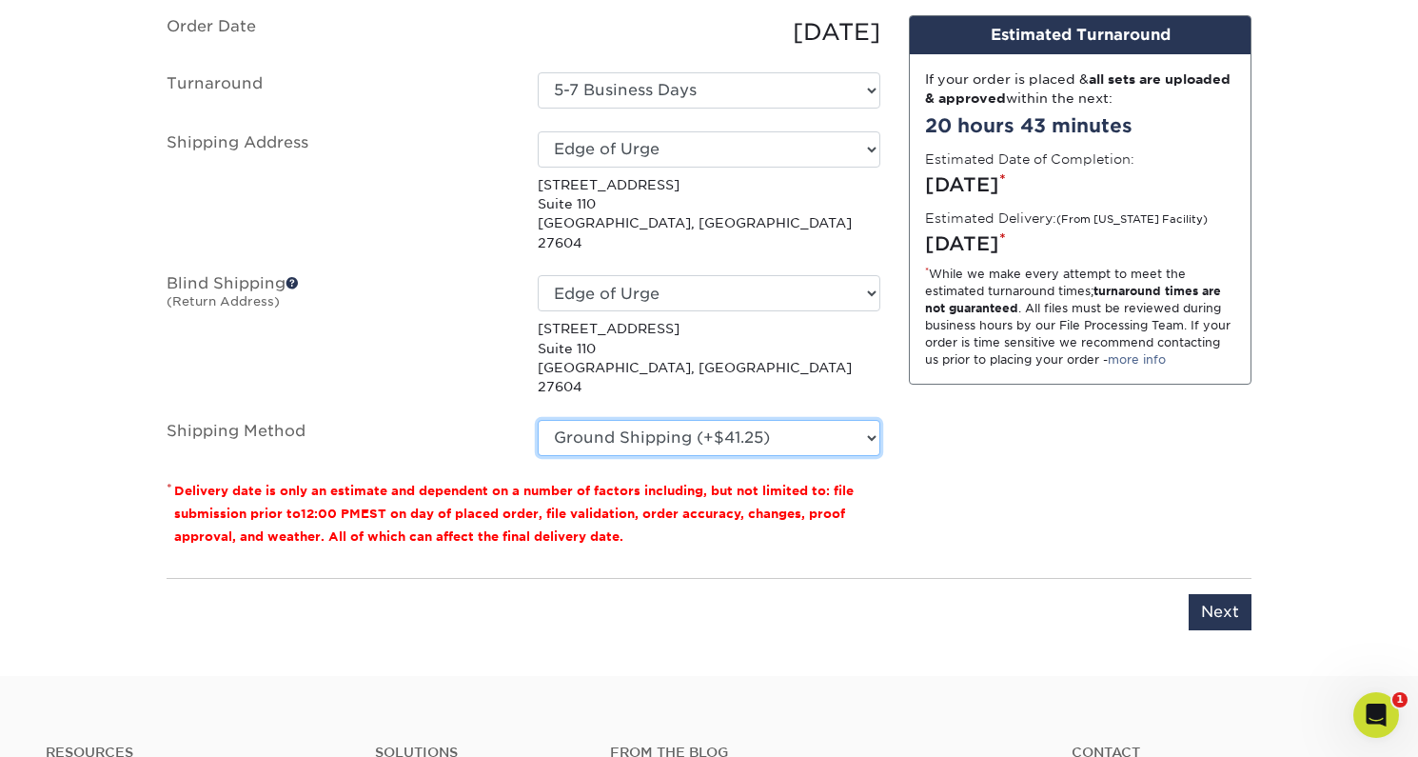
scroll to position [1485, 0]
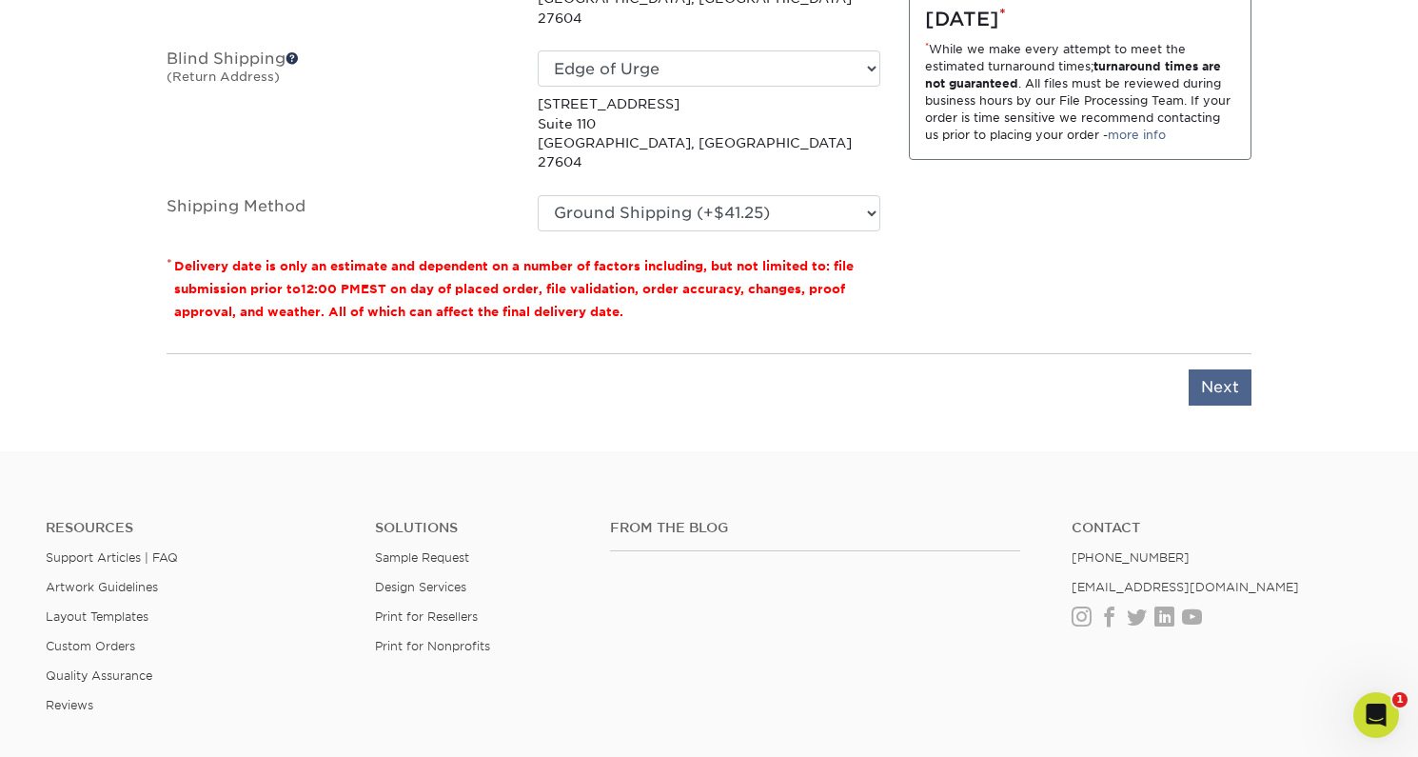
click at [1227, 369] on input "Next" at bounding box center [1220, 387] width 63 height 36
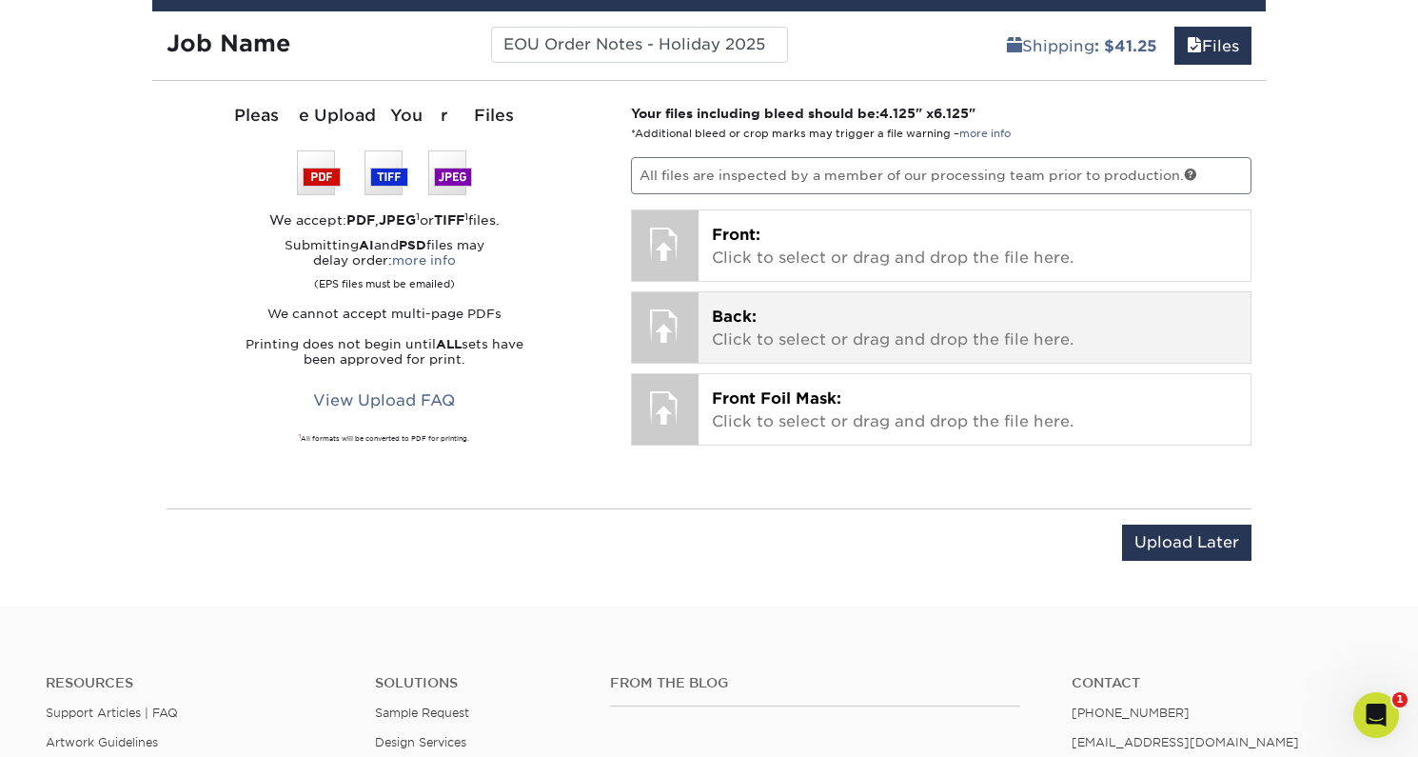
scroll to position [1082, 0]
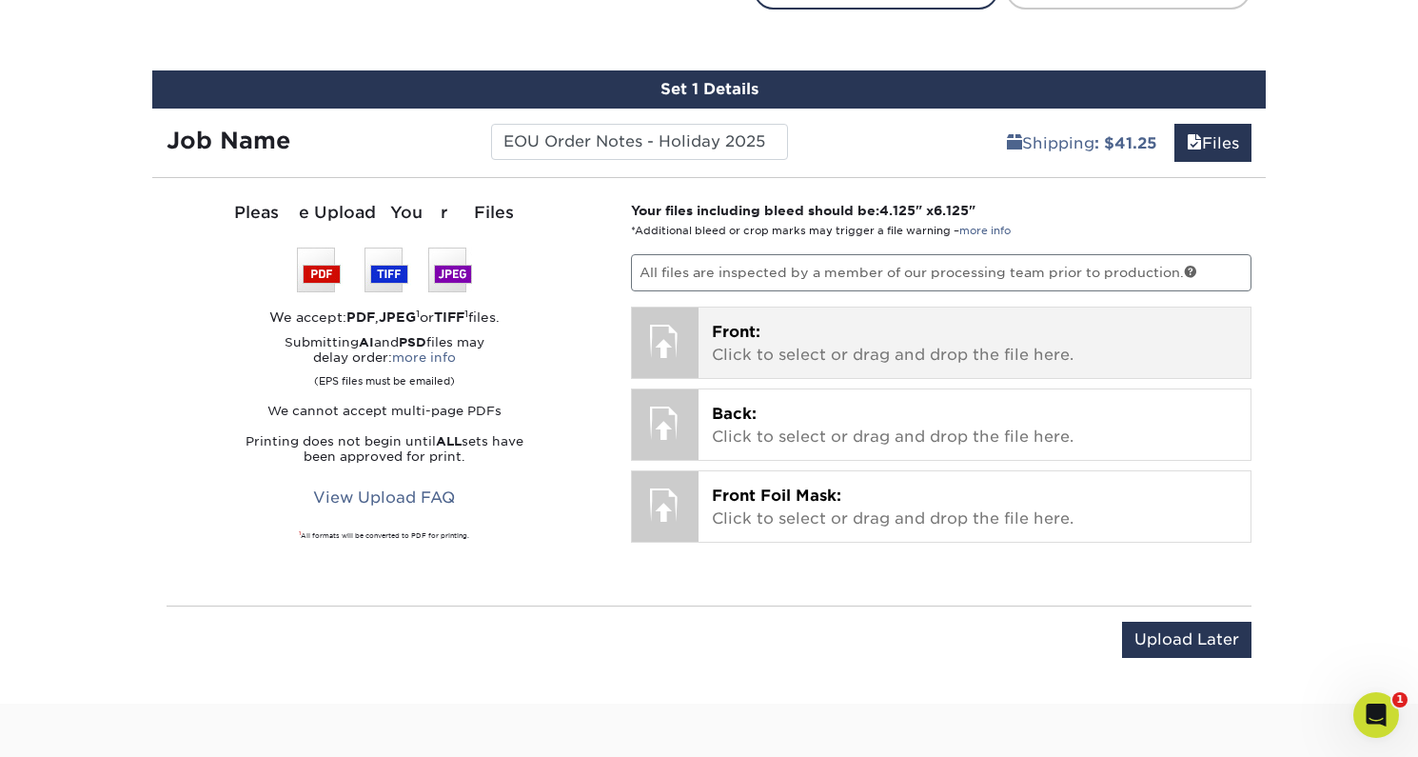
click at [791, 339] on p "Front: Click to select or drag and drop the file here." at bounding box center [975, 344] width 526 height 46
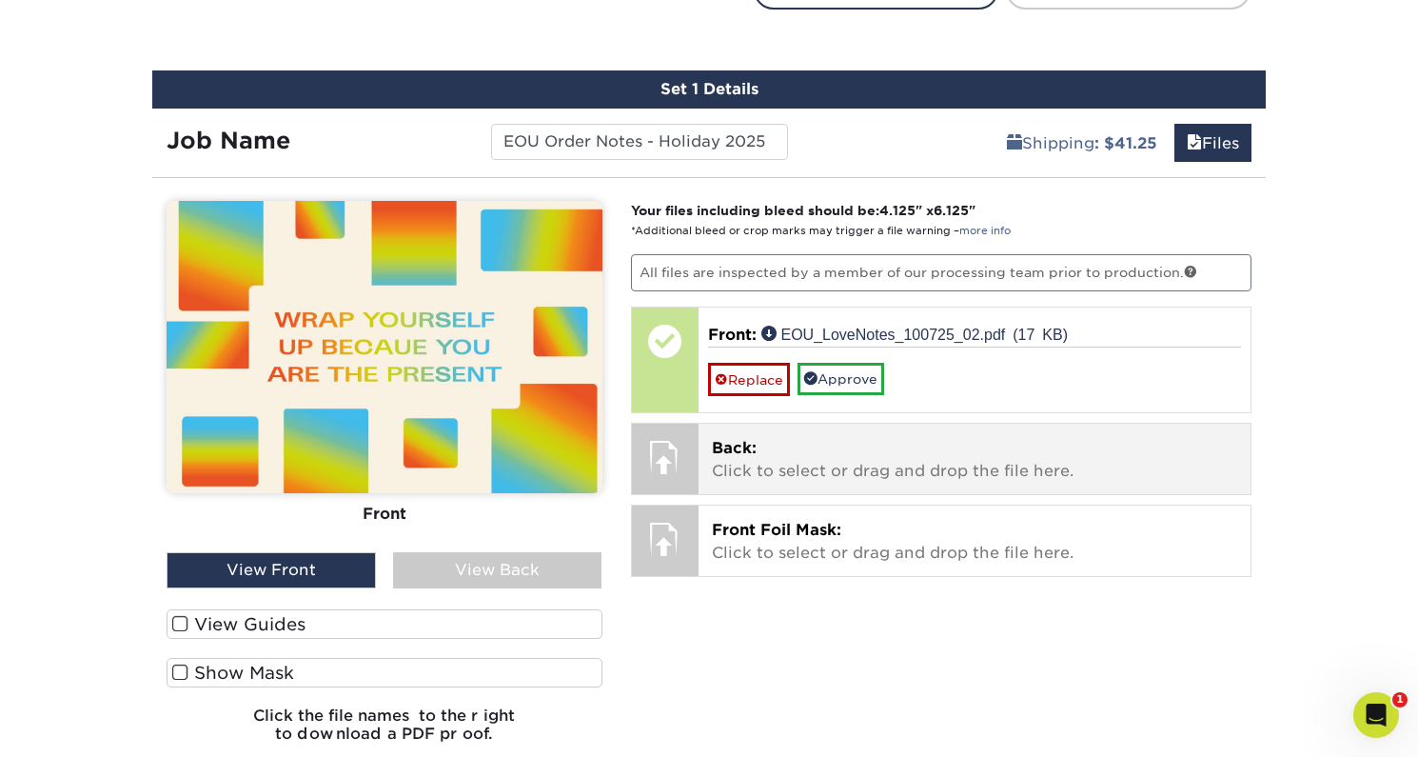
click at [762, 461] on p "Back: Click to select or drag and drop the file here." at bounding box center [975, 460] width 526 height 46
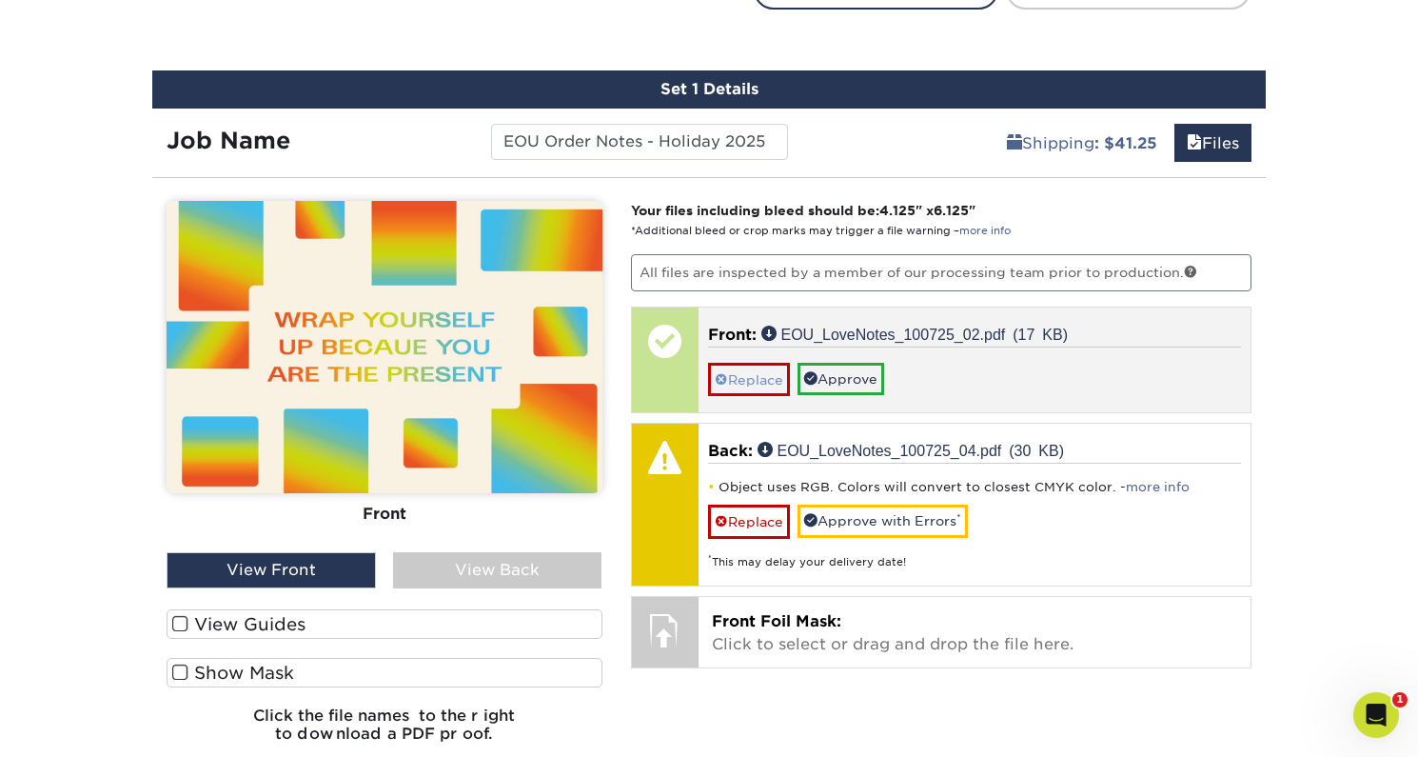
click at [757, 379] on link "Replace" at bounding box center [749, 379] width 82 height 33
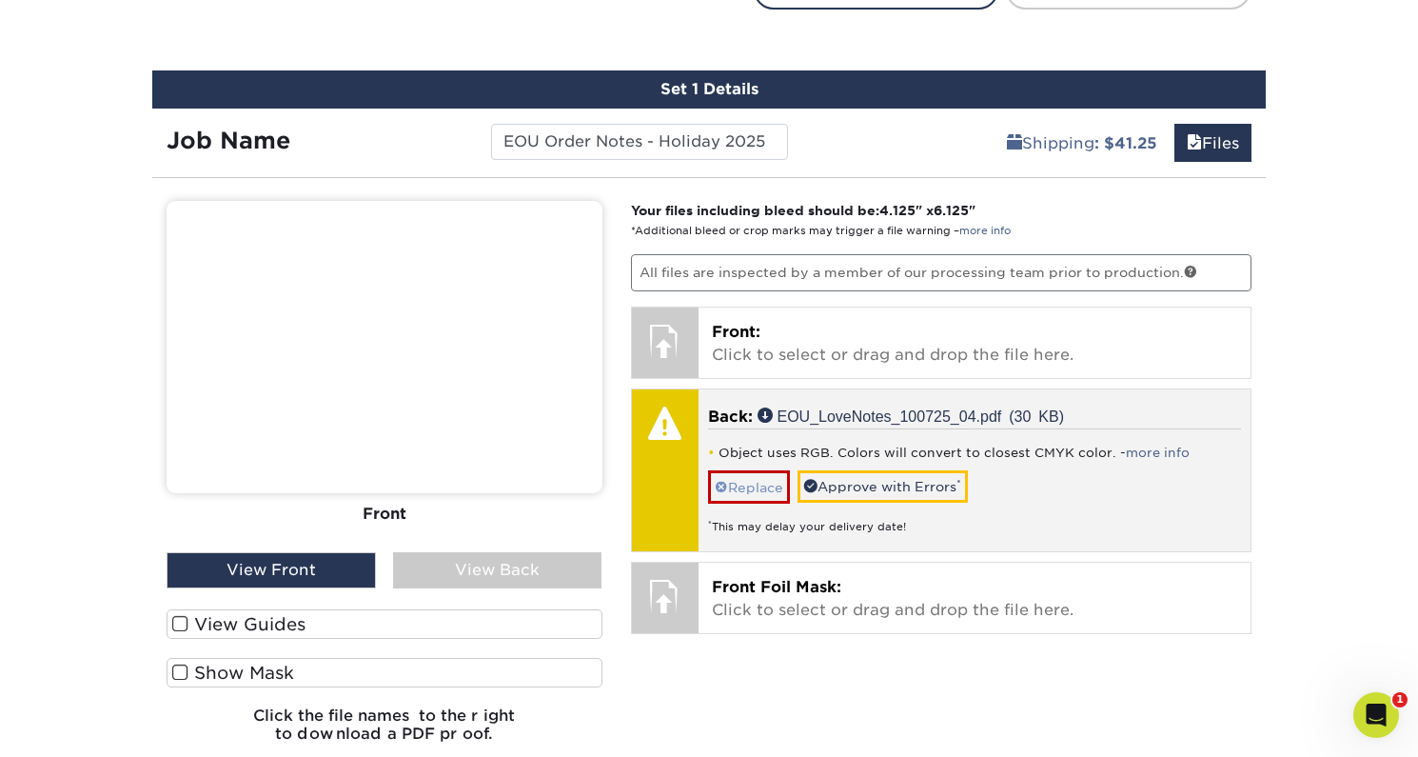
click at [729, 480] on link "Replace" at bounding box center [749, 486] width 82 height 33
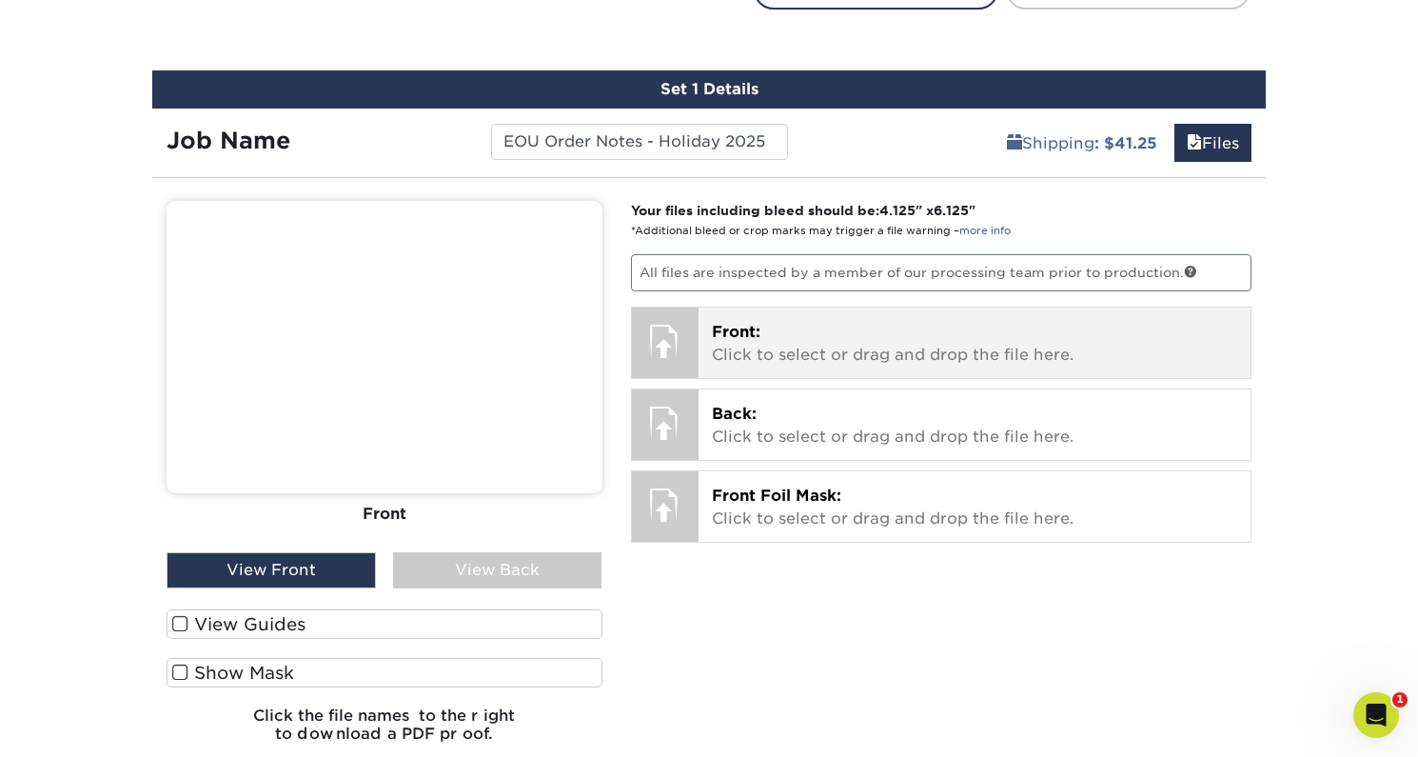
click at [754, 339] on p "Front: Click to select or drag and drop the file here." at bounding box center [975, 344] width 526 height 46
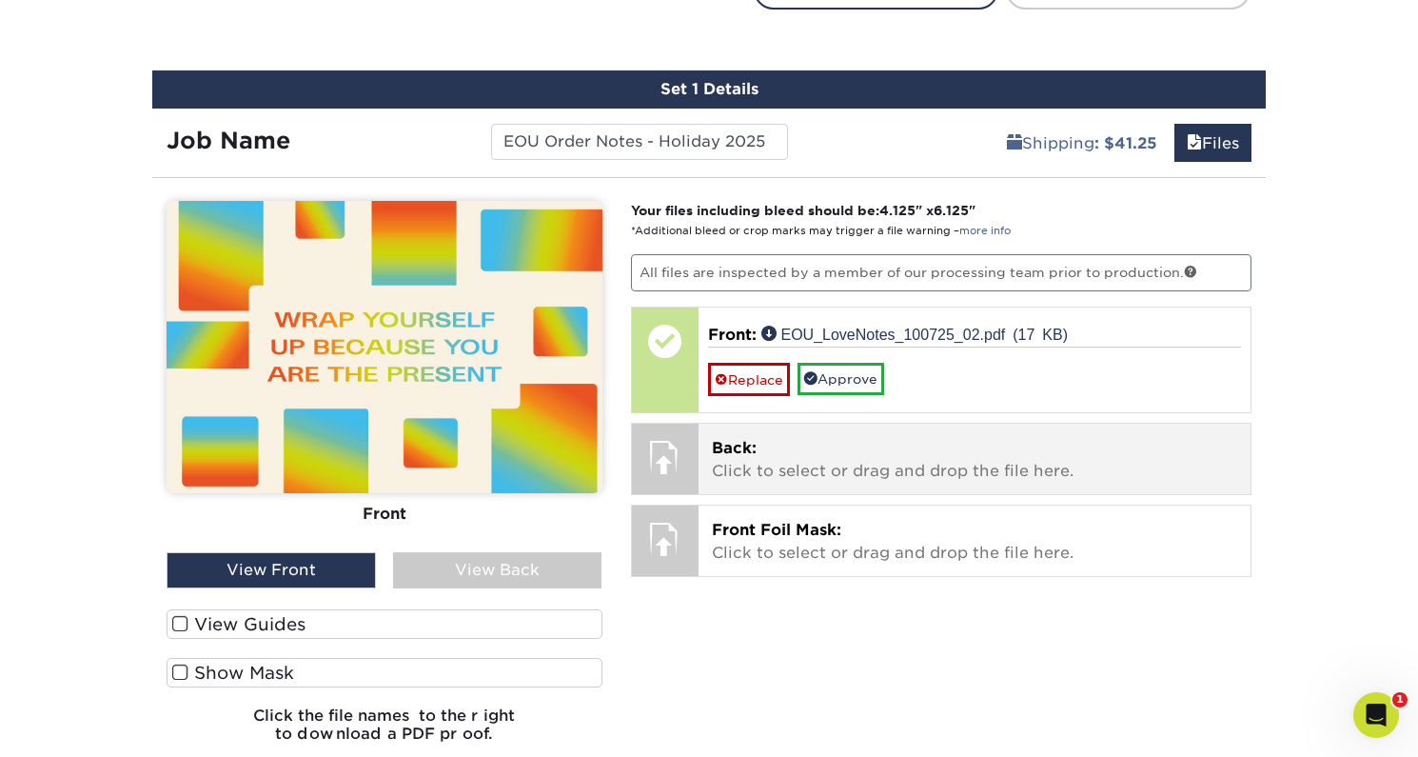
click at [785, 415] on div "Your files including bleed should be: 4.125 " x 6.125 " *Additional bleed or cr…" at bounding box center [942, 480] width 650 height 558
click at [796, 448] on p "Back: Click to select or drag and drop the file here." at bounding box center [975, 460] width 526 height 46
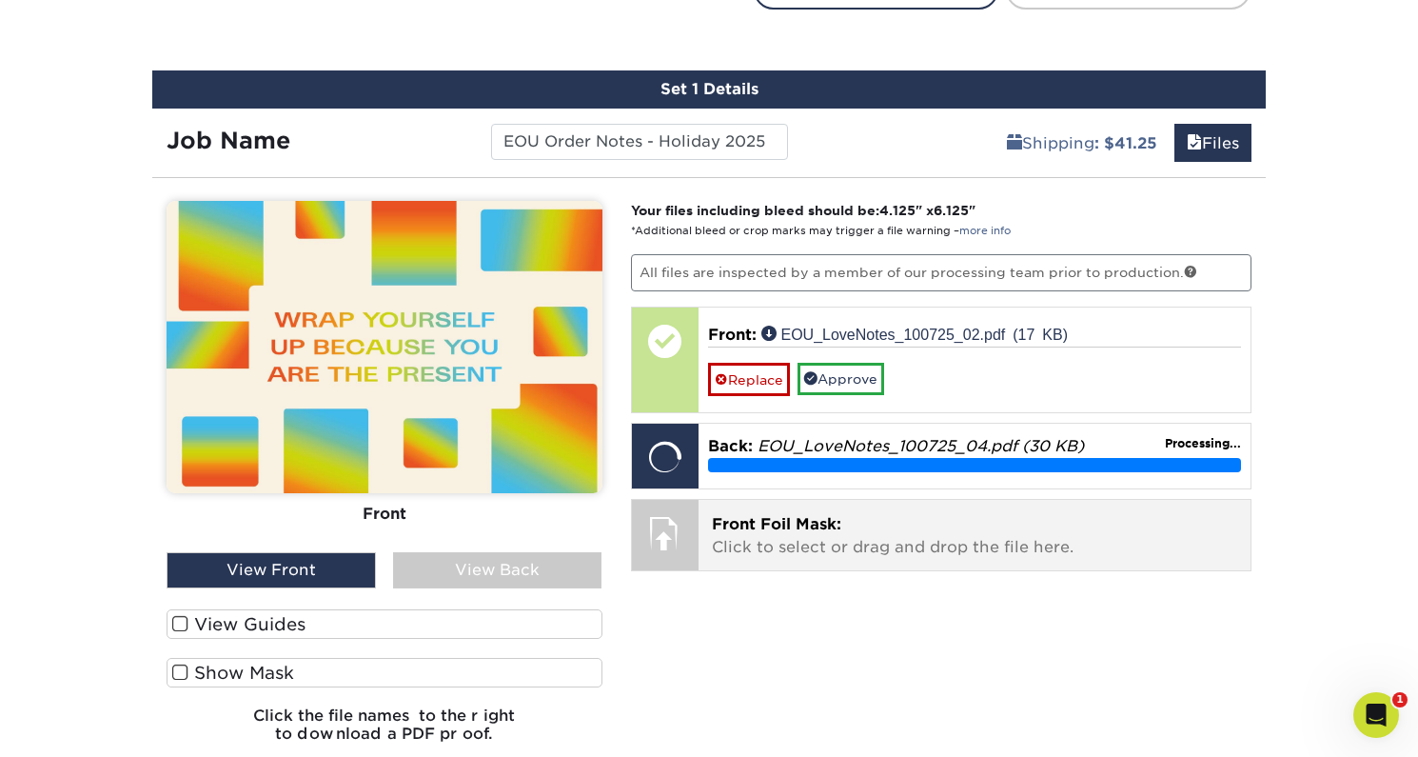
click at [763, 538] on p "Front Foil Mask: Click to select or drag and drop the file here." at bounding box center [975, 536] width 526 height 46
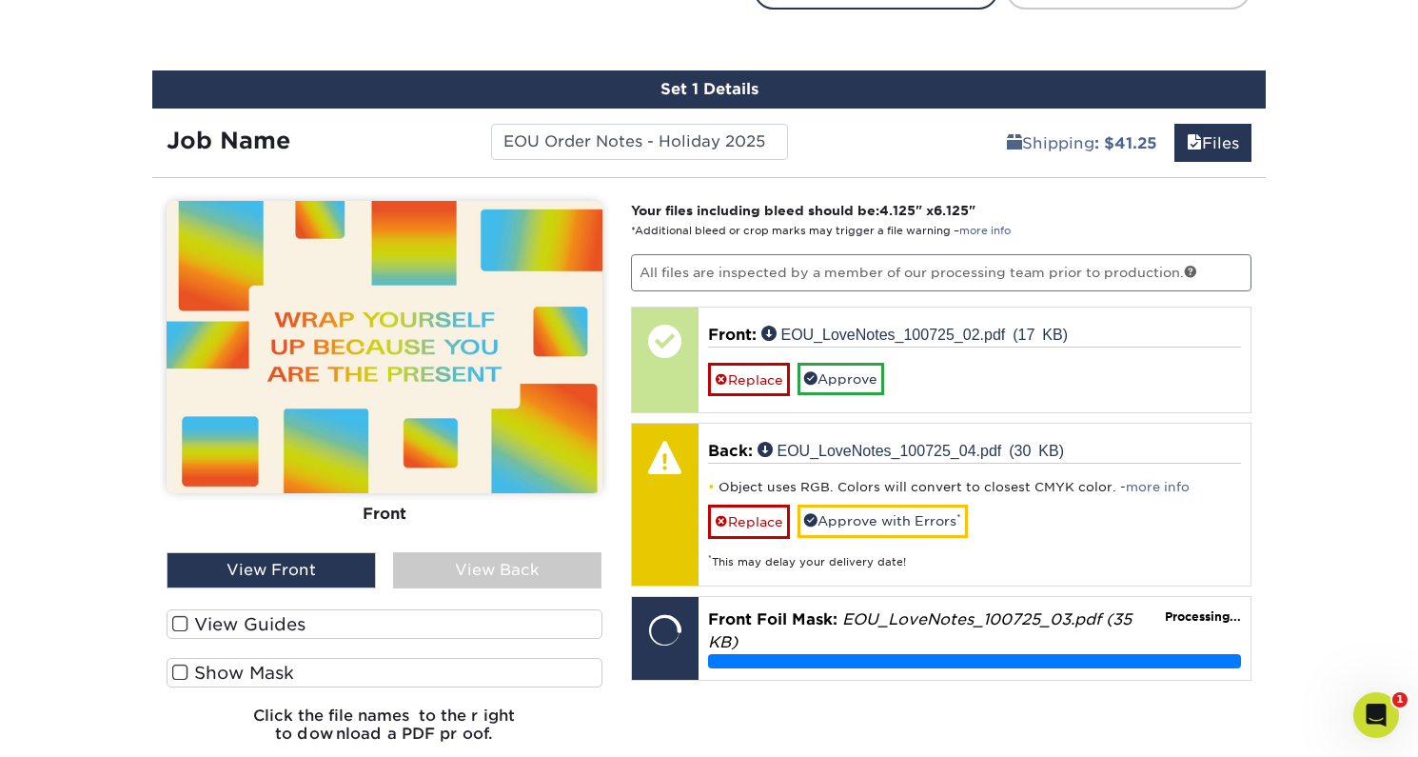
click at [195, 629] on label "View Guides" at bounding box center [385, 624] width 436 height 30
click at [0, 0] on input "View Guides" at bounding box center [0, 0] width 0 height 0
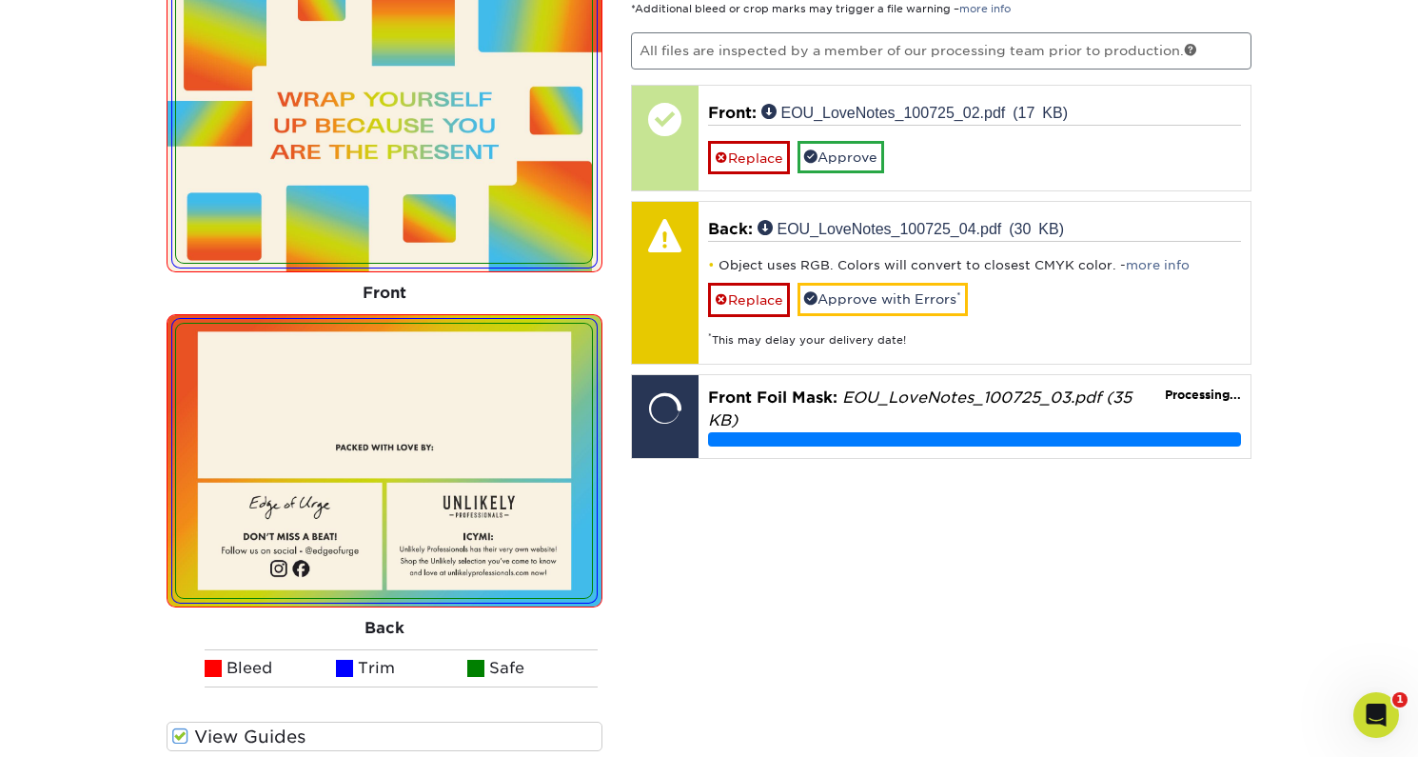
scroll to position [1389, 0]
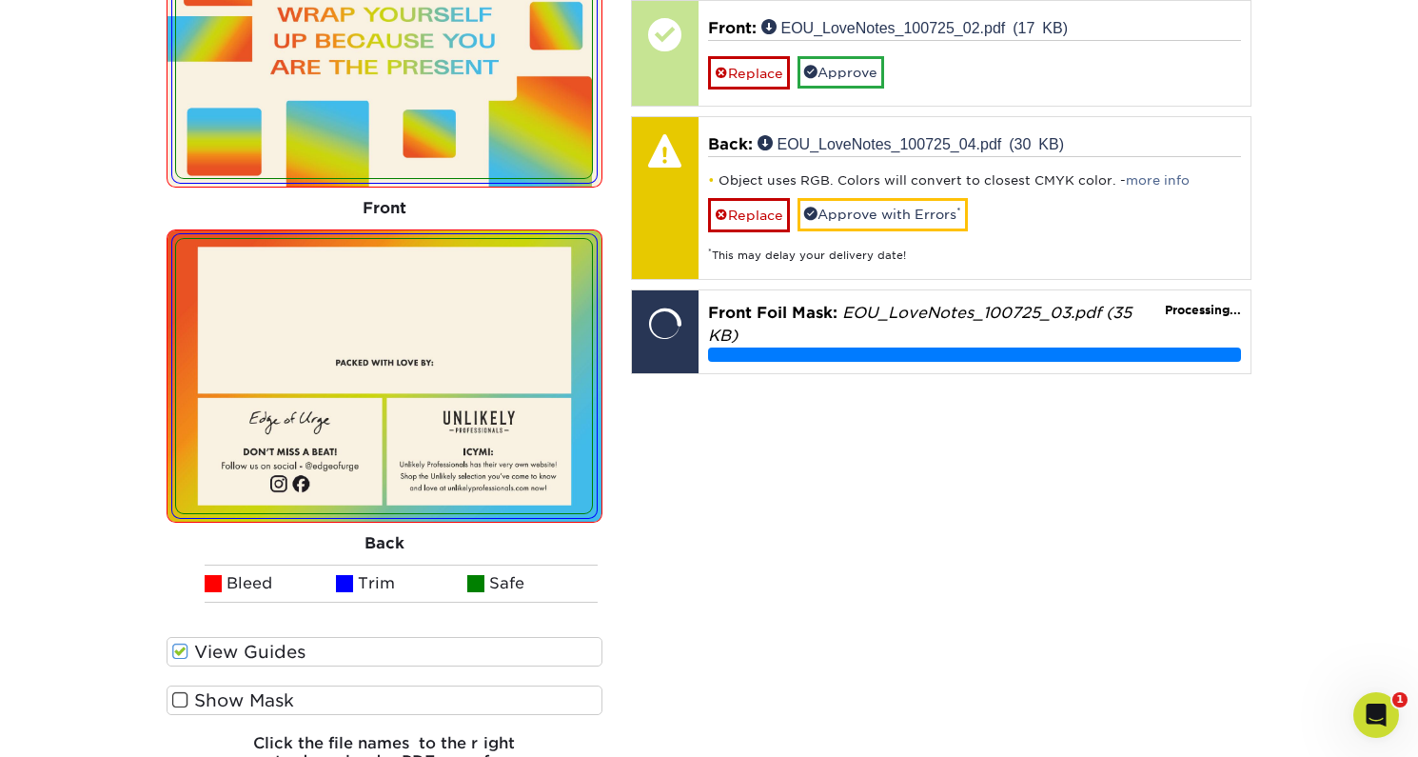
click at [213, 700] on label "Show Mask" at bounding box center [385, 700] width 436 height 30
click at [0, 0] on input "Show Mask" at bounding box center [0, 0] width 0 height 0
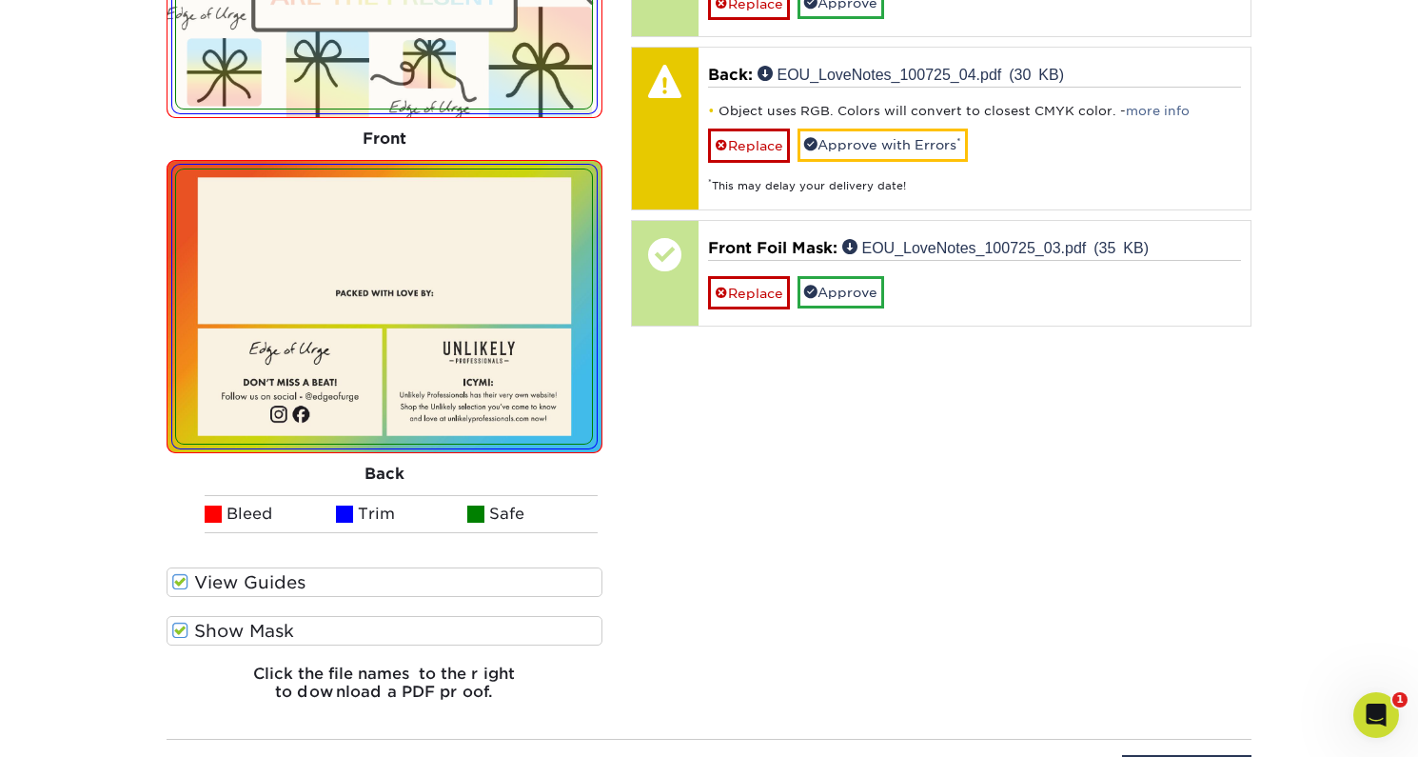
scroll to position [1154, 0]
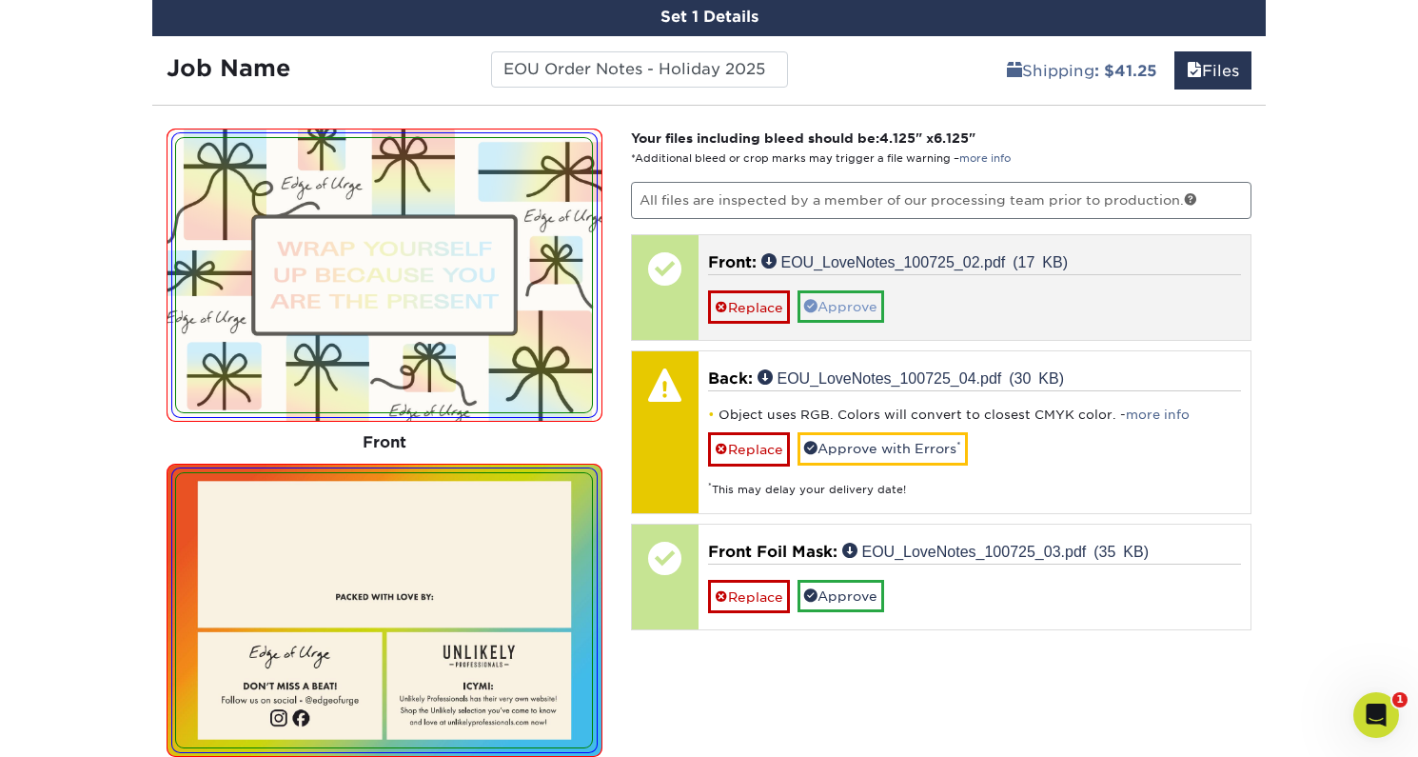
click at [863, 304] on link "Approve" at bounding box center [841, 306] width 87 height 32
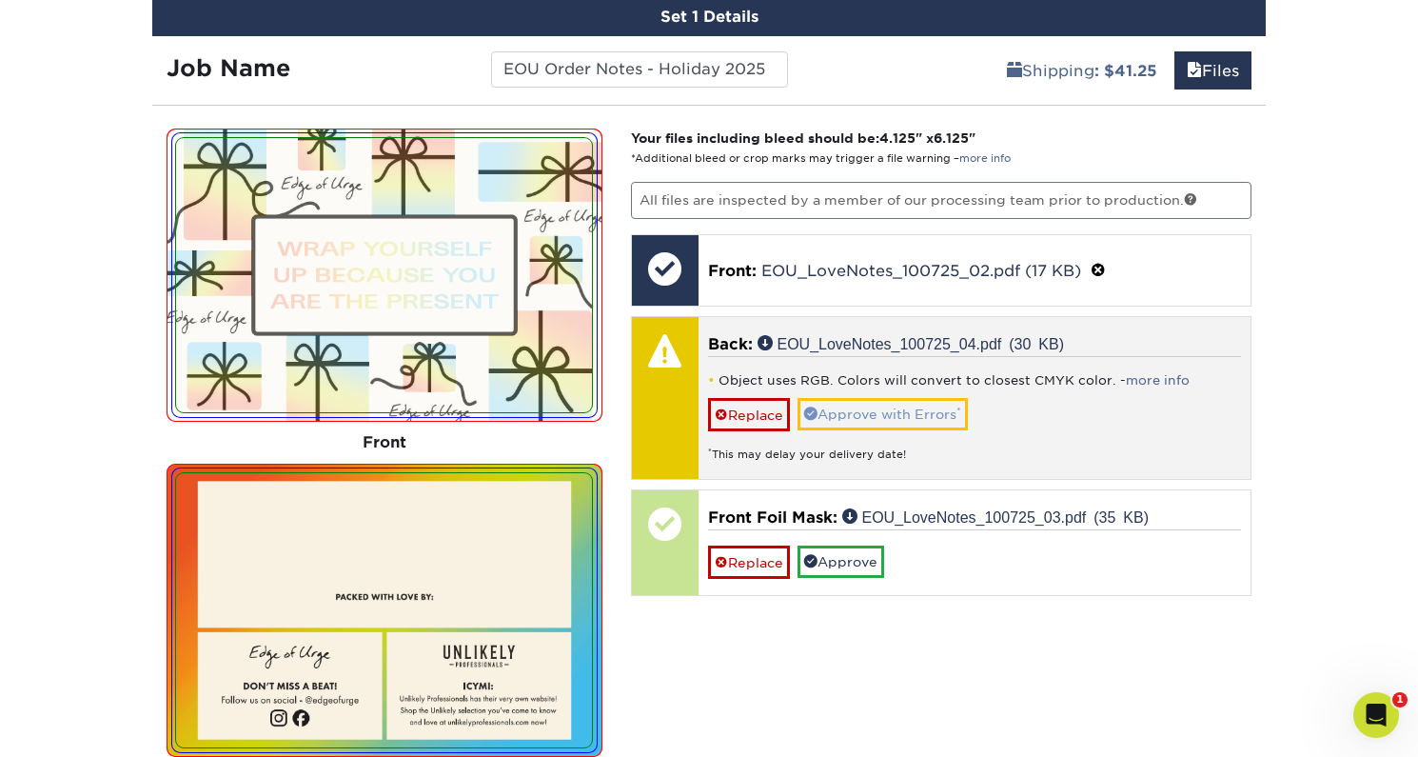
click at [885, 418] on link "Approve with Errors *" at bounding box center [883, 414] width 170 height 32
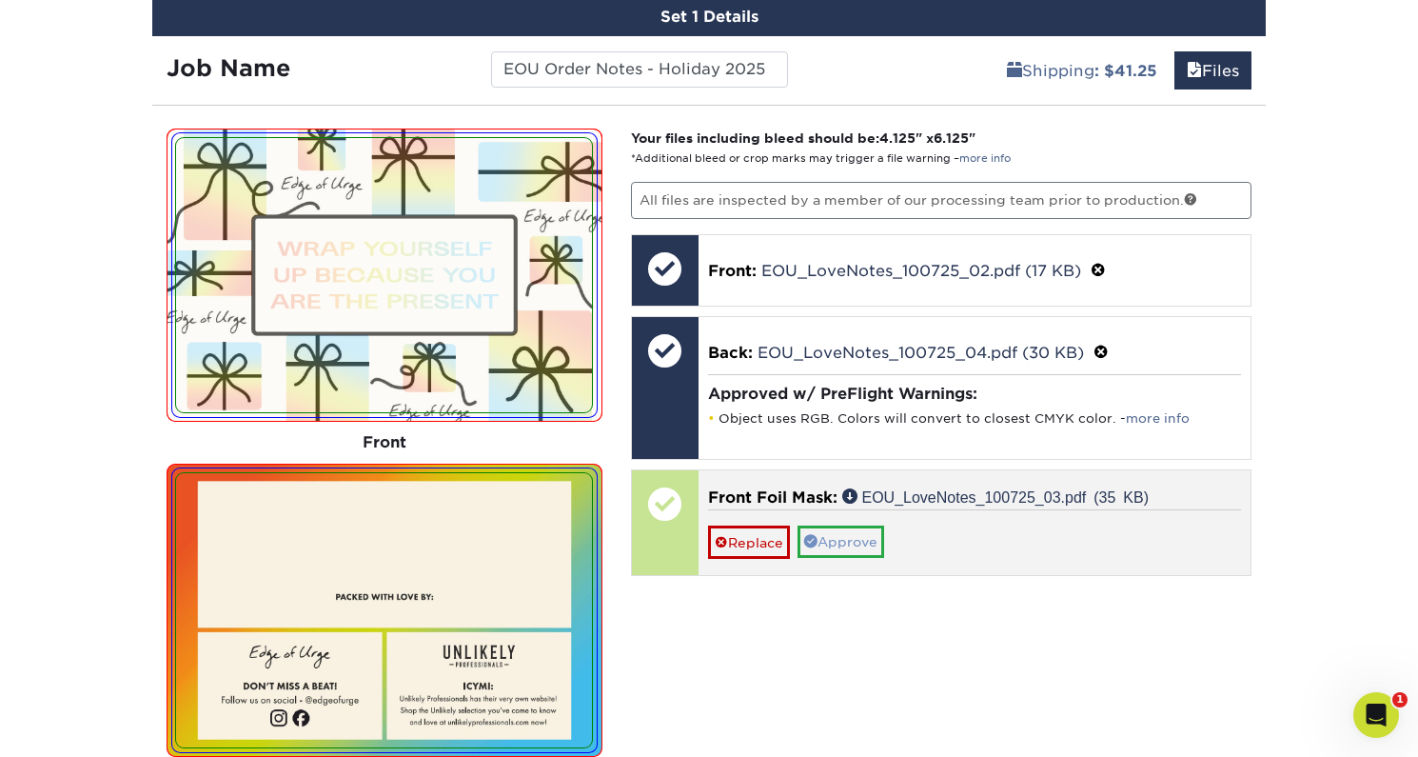
click at [849, 542] on link "Approve" at bounding box center [841, 541] width 87 height 32
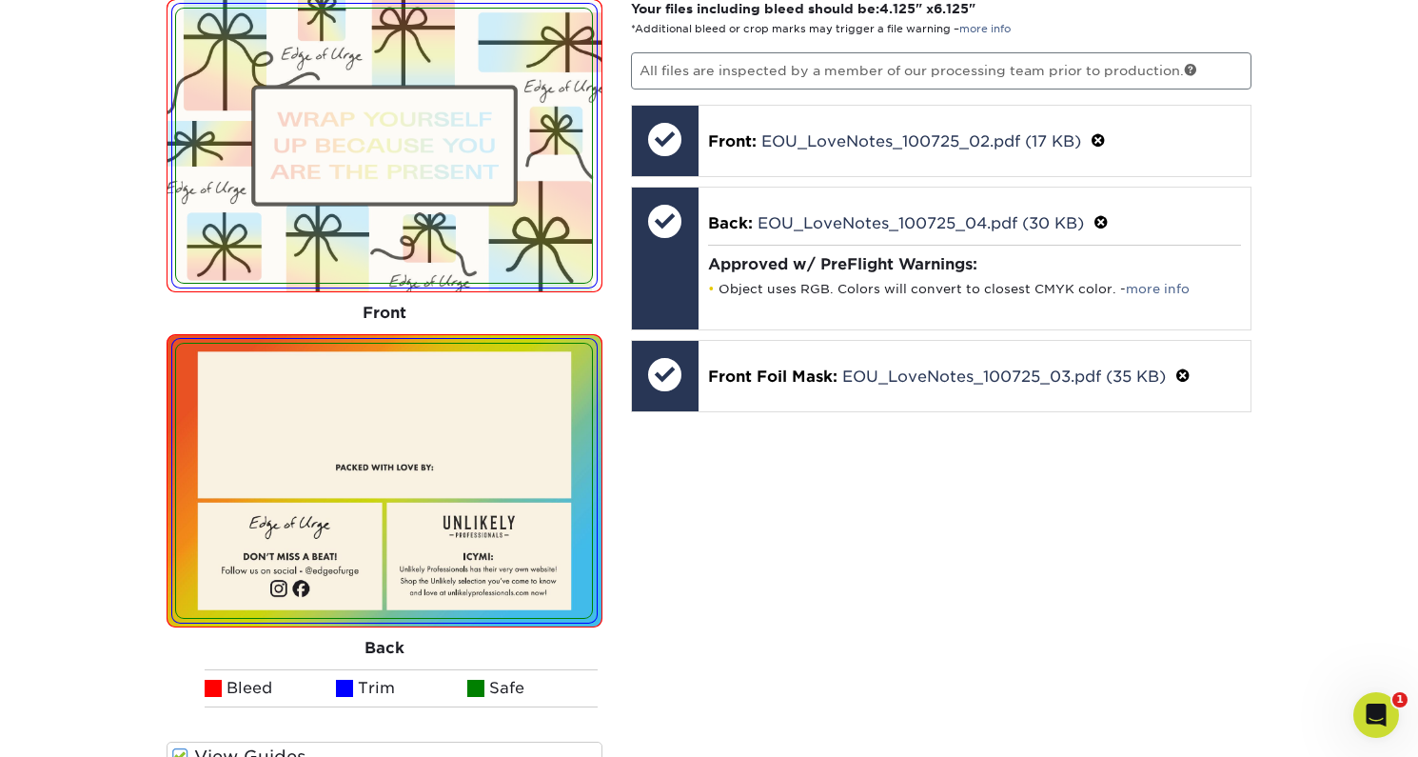
scroll to position [1594, 0]
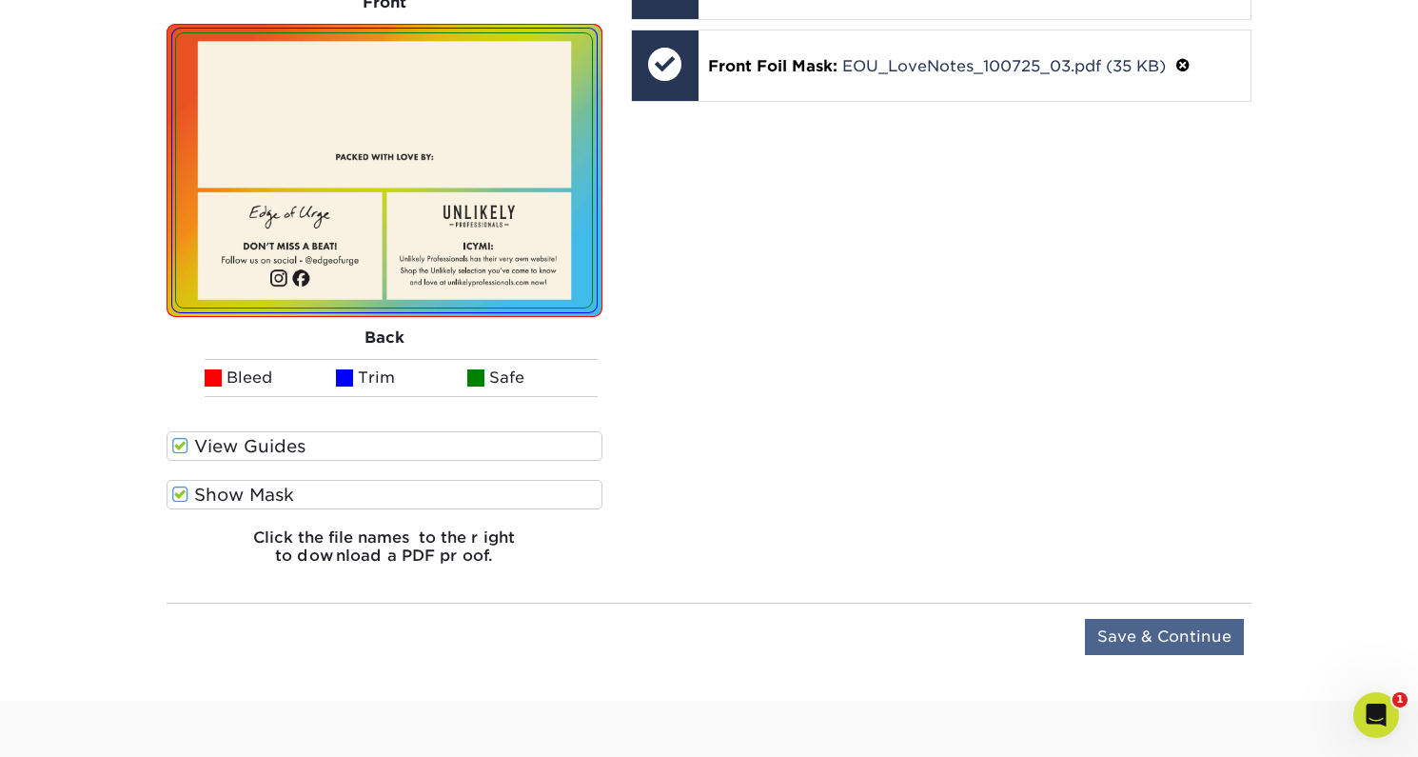
click at [1145, 640] on input "Save & Continue" at bounding box center [1164, 637] width 159 height 36
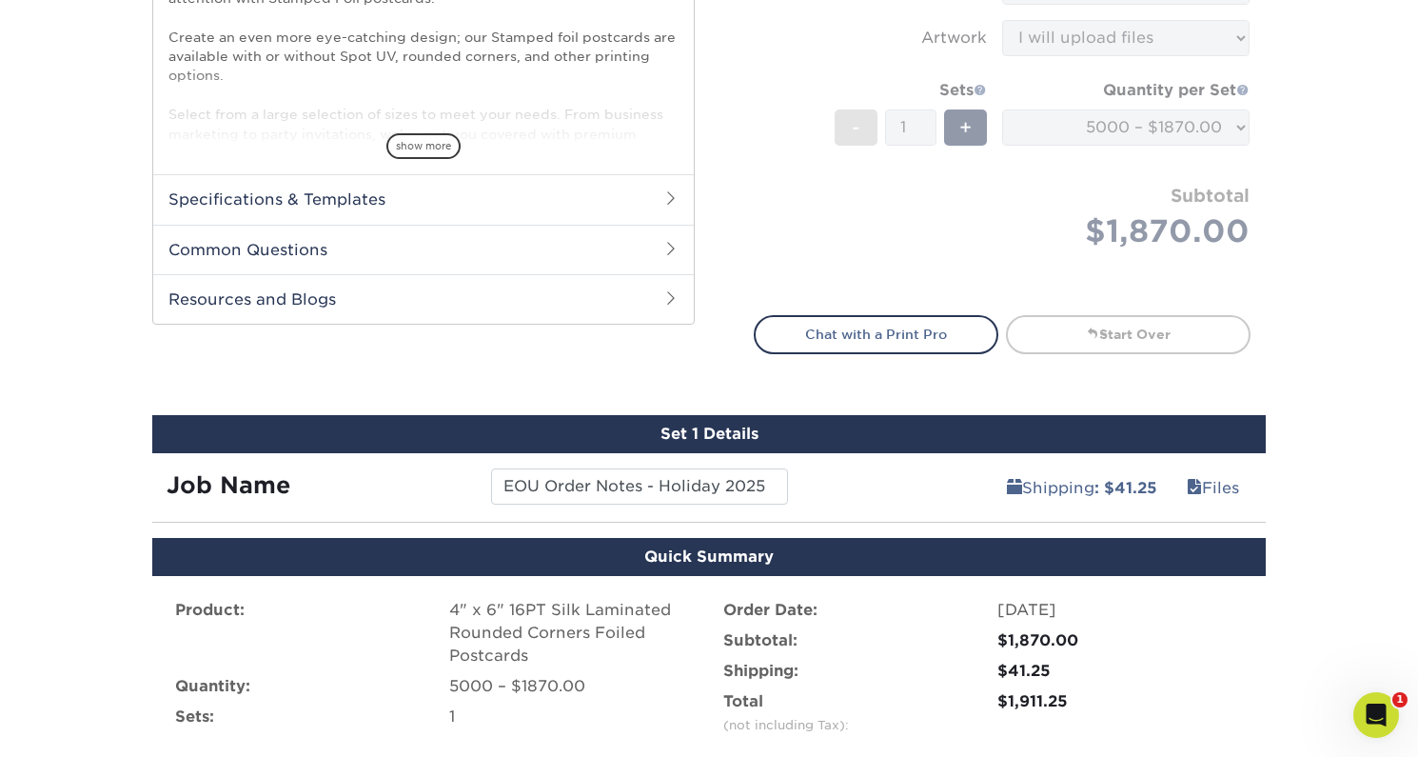
scroll to position [851, 0]
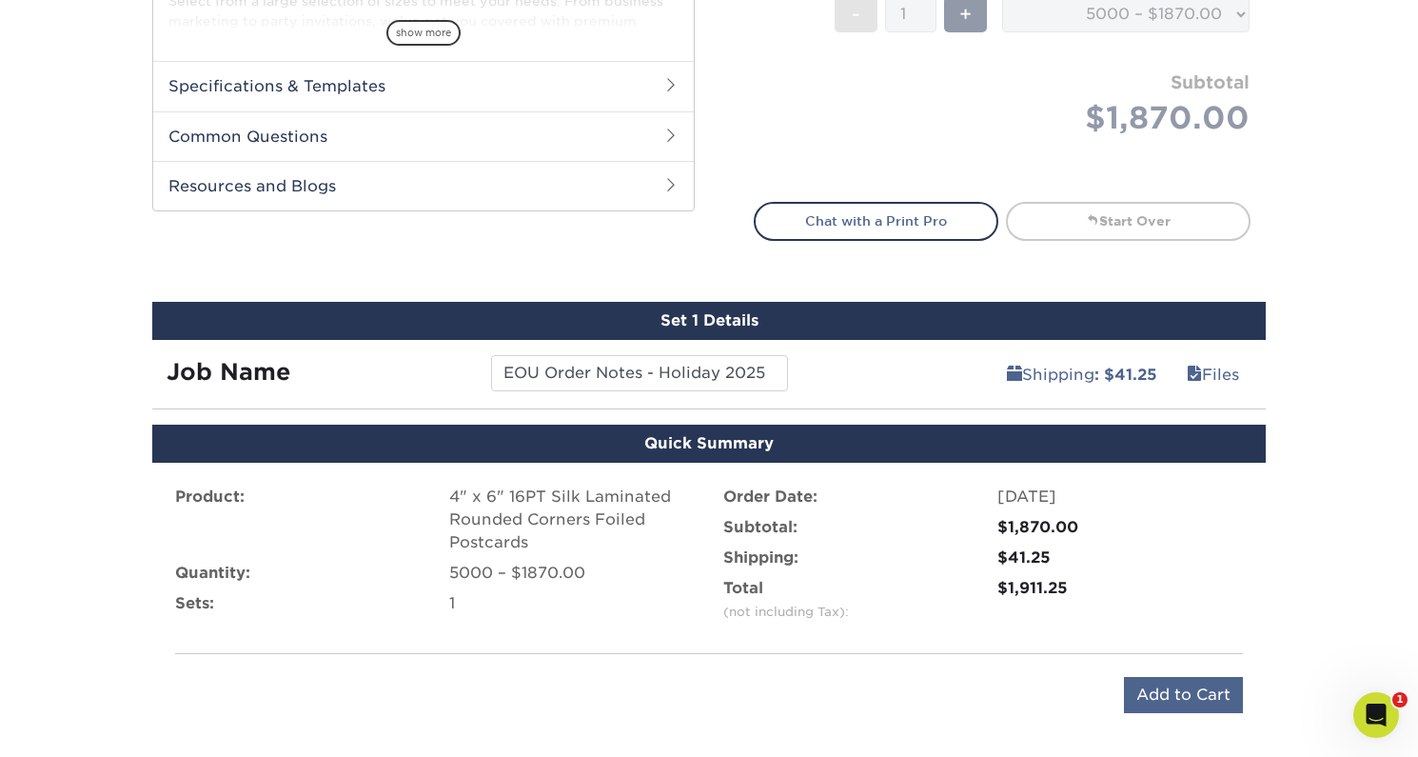
click at [1167, 686] on input "Add to Cart" at bounding box center [1183, 695] width 119 height 36
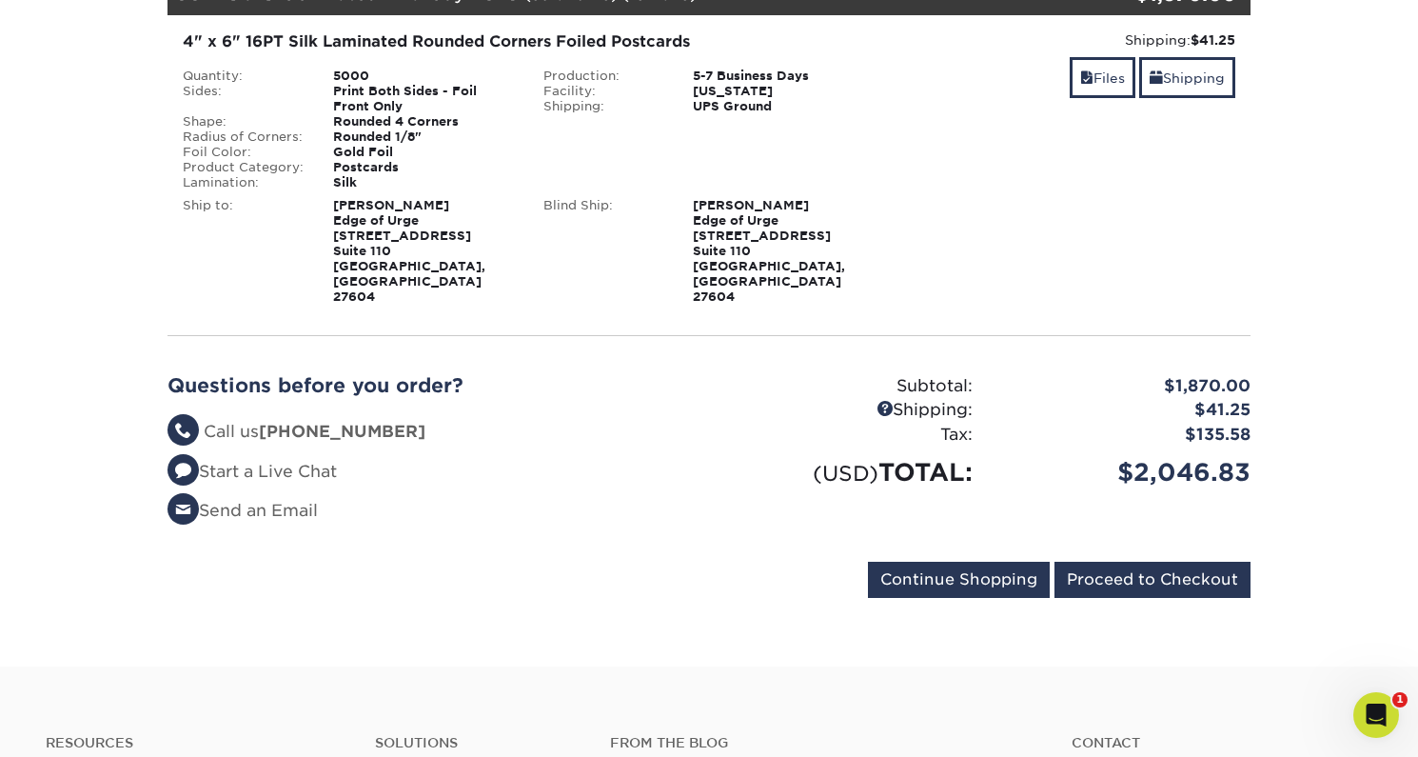
scroll to position [258, 0]
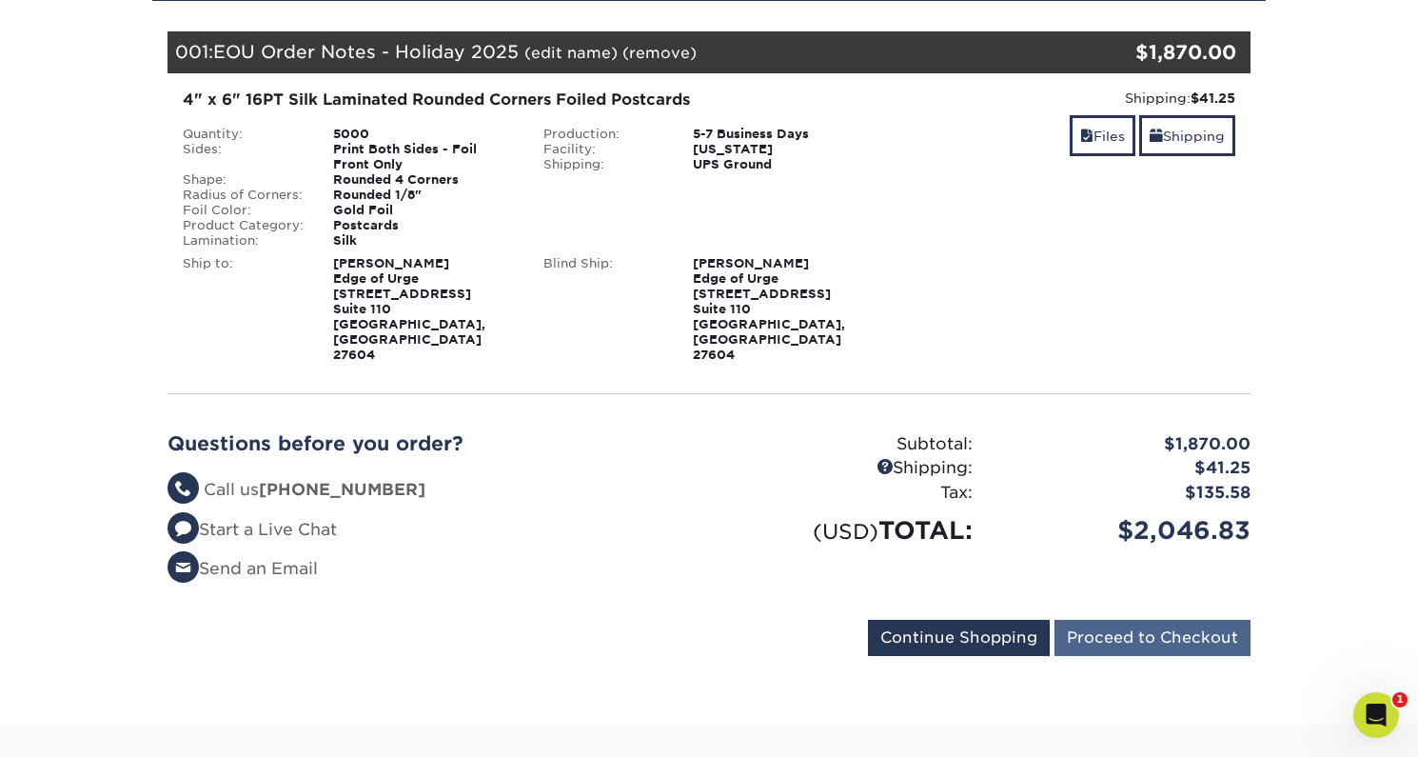
click at [1155, 620] on input "Proceed to Checkout" at bounding box center [1153, 638] width 196 height 36
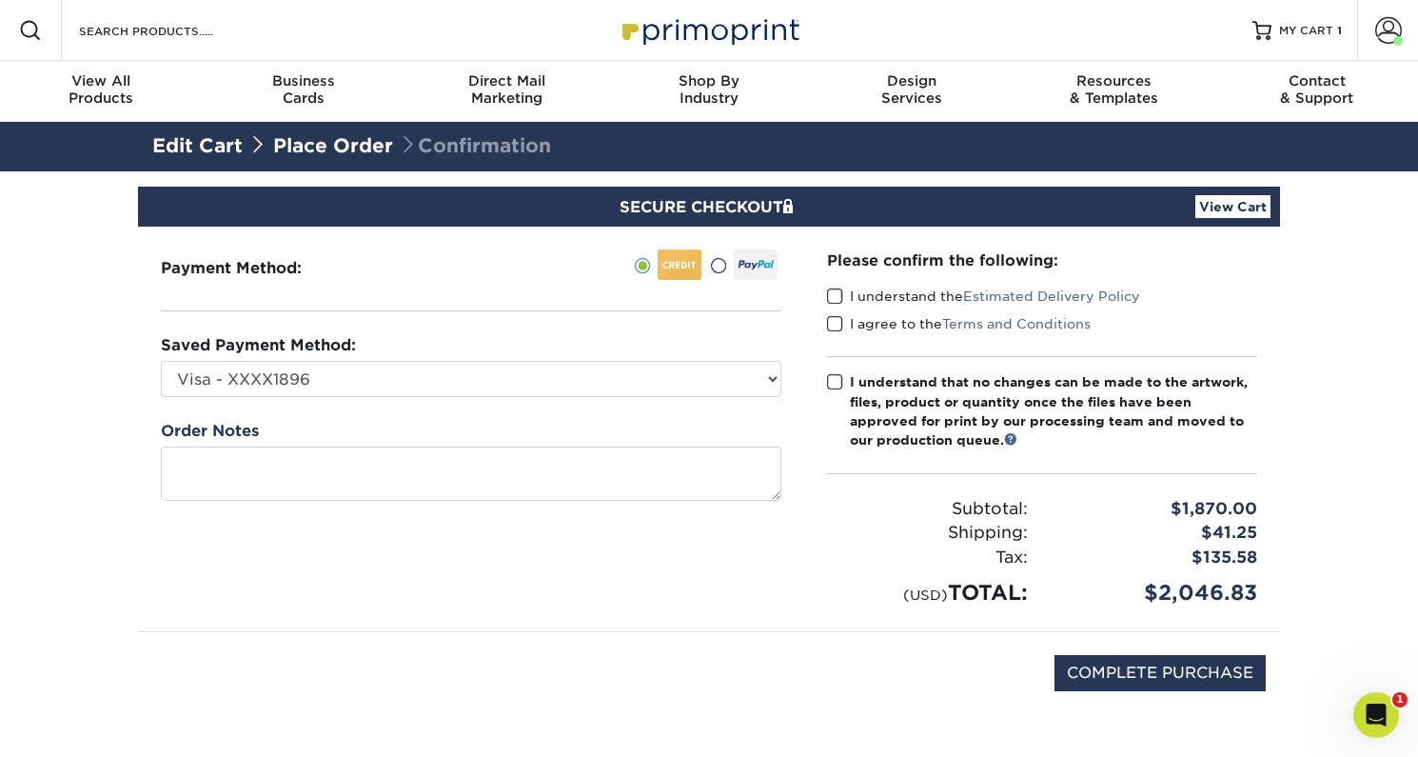
select select "70669"
click at [838, 294] on span at bounding box center [835, 296] width 16 height 18
click at [0, 0] on input "I understand the Estimated Delivery Policy" at bounding box center [0, 0] width 0 height 0
click at [837, 321] on span at bounding box center [835, 324] width 16 height 18
click at [0, 0] on input "I agree to the Terms and Conditions" at bounding box center [0, 0] width 0 height 0
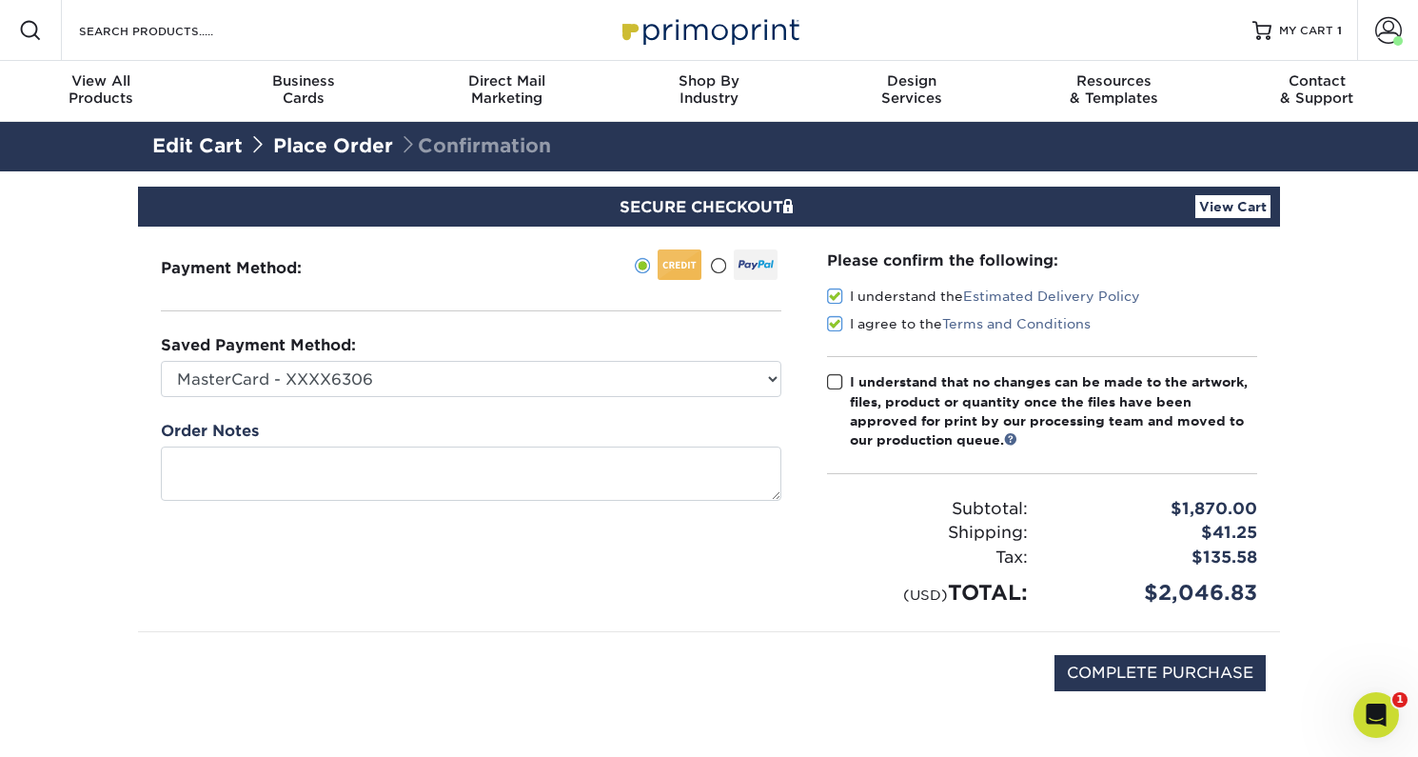
click at [837, 379] on span at bounding box center [835, 382] width 16 height 18
click at [0, 0] on input "I understand that no changes can be made to the artwork, files, product or quan…" at bounding box center [0, 0] width 0 height 0
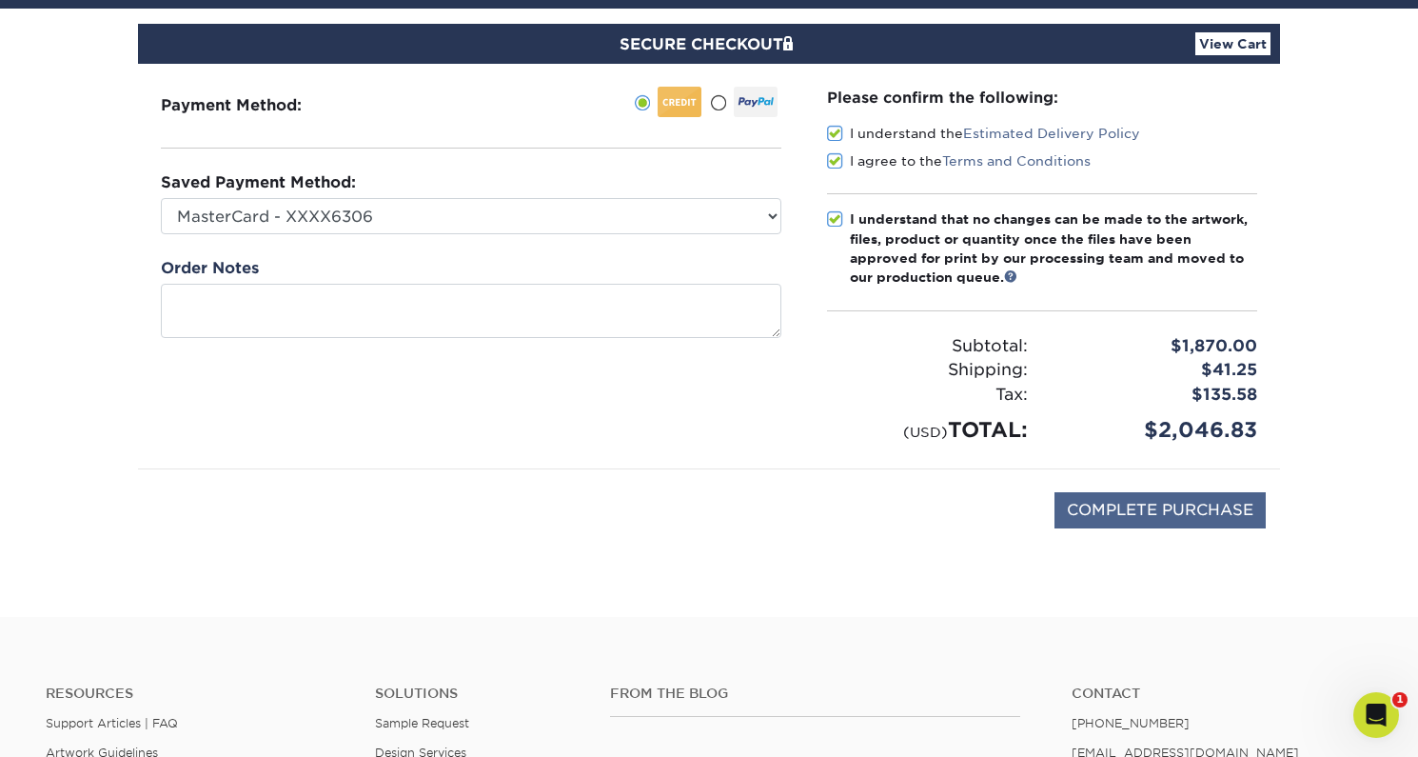
scroll to position [172, 0]
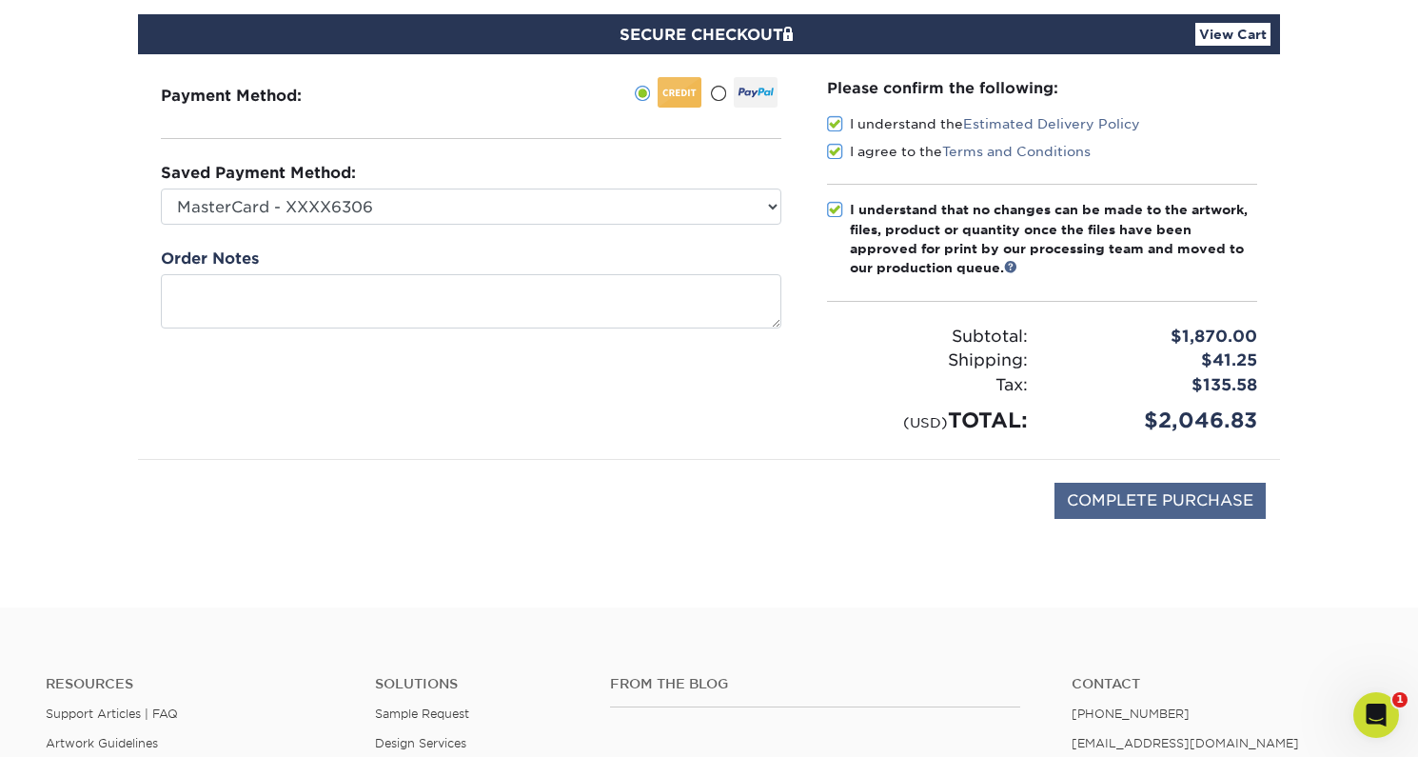
click at [1134, 497] on input "COMPLETE PURCHASE" at bounding box center [1160, 501] width 211 height 36
type input "PROCESSING, PLEASE WAIT..."
